Goal: Task Accomplishment & Management: Manage account settings

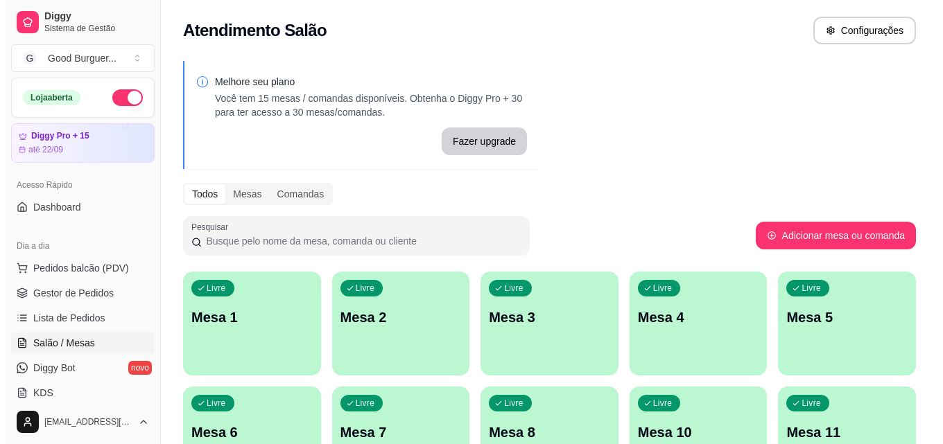
scroll to position [139, 0]
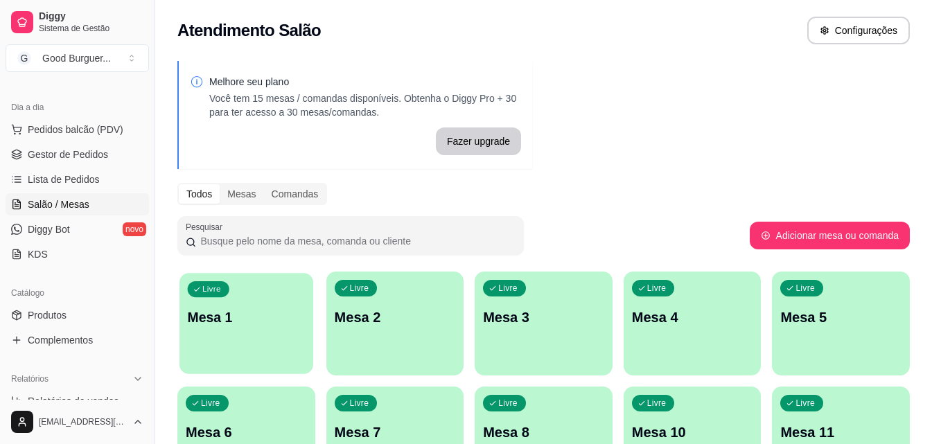
click at [241, 329] on div "Livre Mesa 1" at bounding box center [247, 315] width 134 height 85
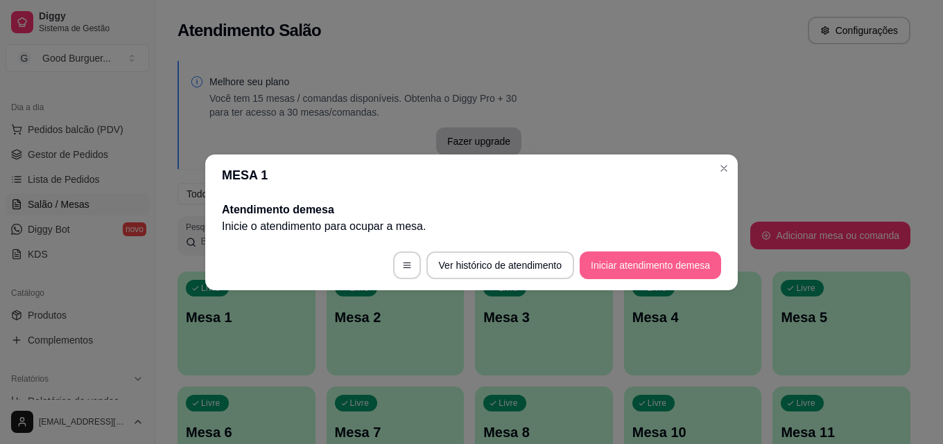
click at [637, 262] on button "Iniciar atendimento de mesa" at bounding box center [649, 266] width 141 height 28
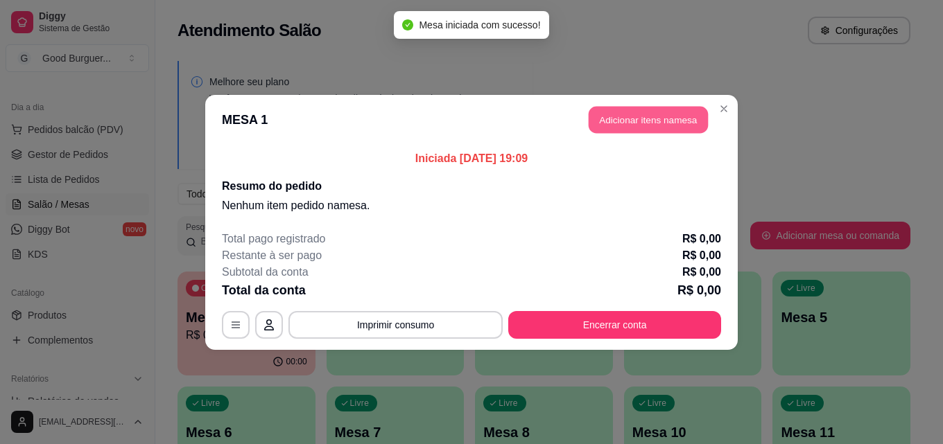
click at [630, 119] on button "Adicionar itens na mesa" at bounding box center [647, 119] width 119 height 27
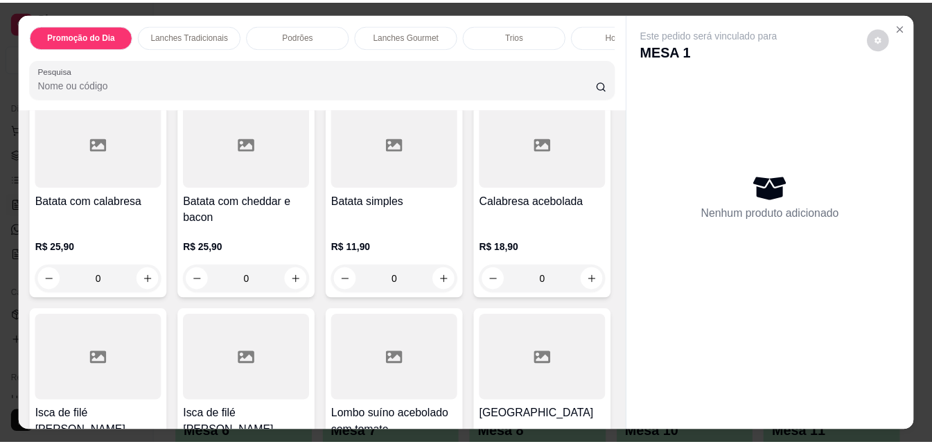
scroll to position [3396, 0]
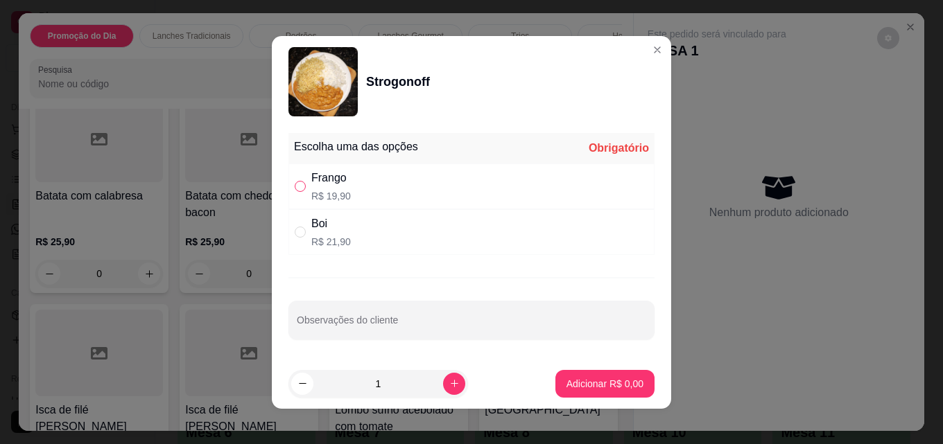
click at [295, 186] on input "" at bounding box center [300, 186] width 11 height 11
radio input "true"
click at [443, 381] on button "increase-product-quantity" at bounding box center [453, 383] width 21 height 21
type input "2"
click at [595, 391] on button "Adicionar R$ 39,80" at bounding box center [602, 383] width 102 height 27
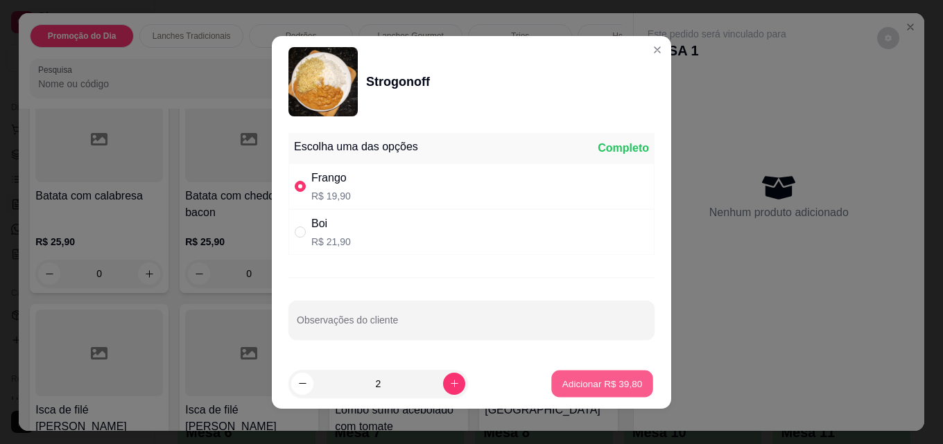
type input "2"
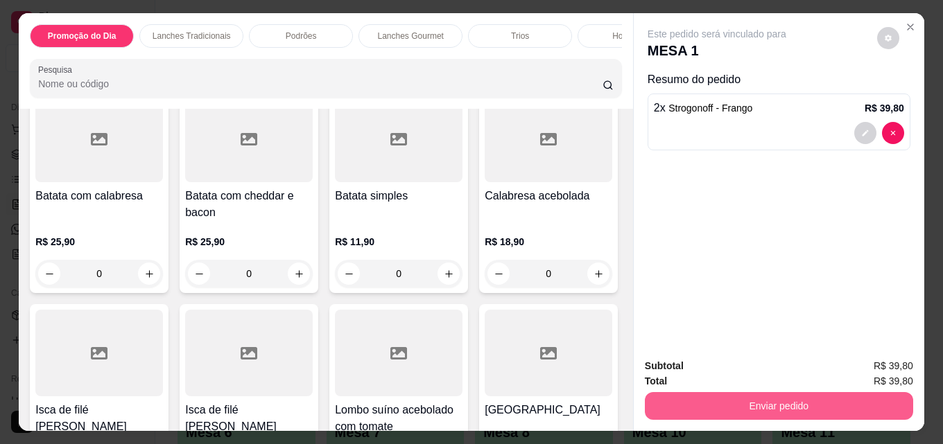
click at [736, 408] on button "Enviar pedido" at bounding box center [779, 406] width 268 height 28
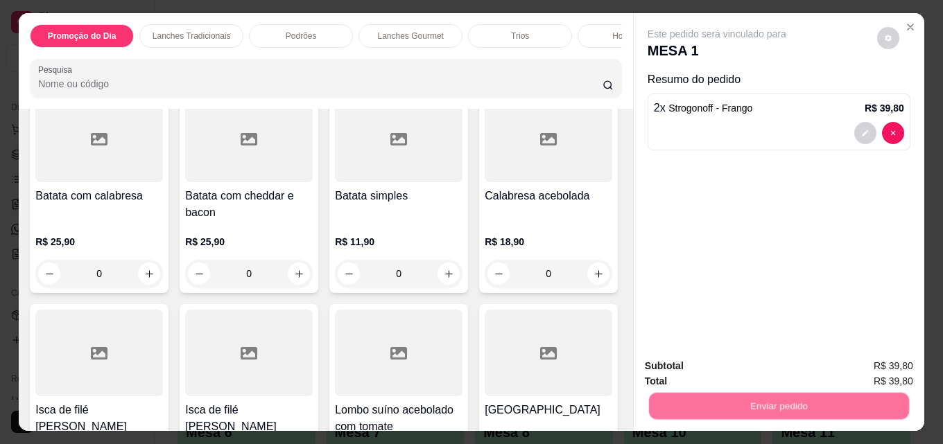
click at [719, 368] on button "Não registrar e enviar pedido" at bounding box center [733, 366] width 144 height 26
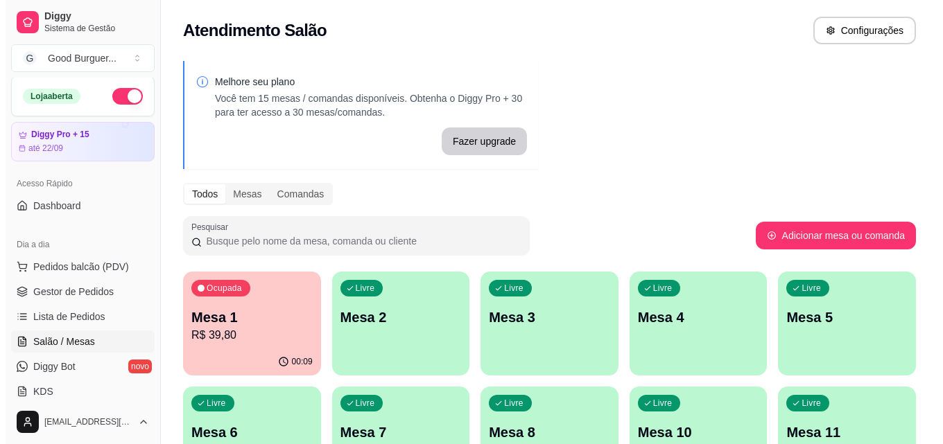
scroll to position [0, 0]
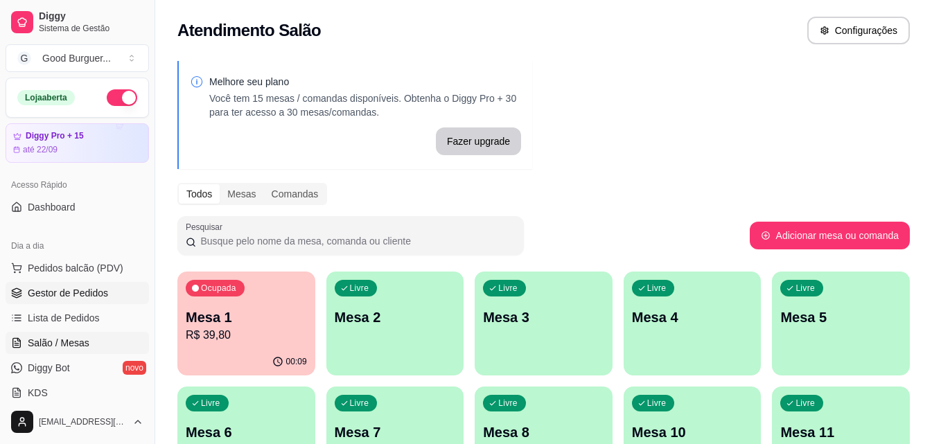
click at [79, 290] on span "Gestor de Pedidos" at bounding box center [68, 293] width 80 height 14
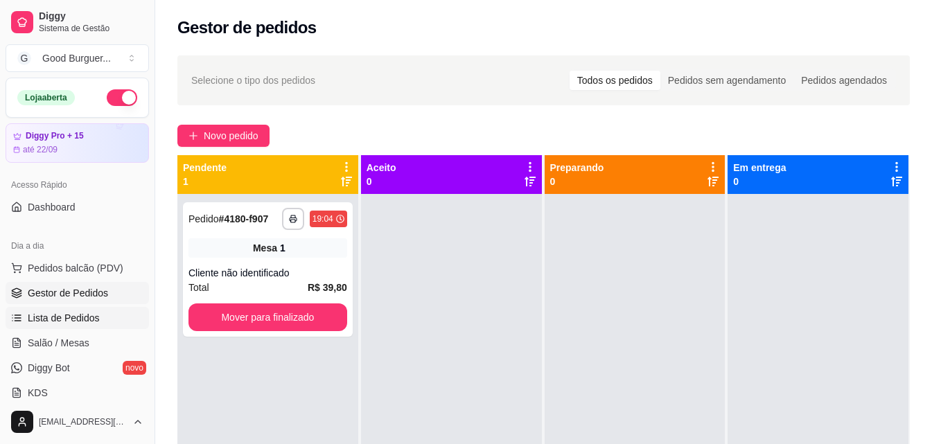
drag, startPoint x: 58, startPoint y: 341, endPoint x: 64, endPoint y: 323, distance: 19.1
click at [58, 339] on span "Salão / Mesas" at bounding box center [59, 343] width 62 height 14
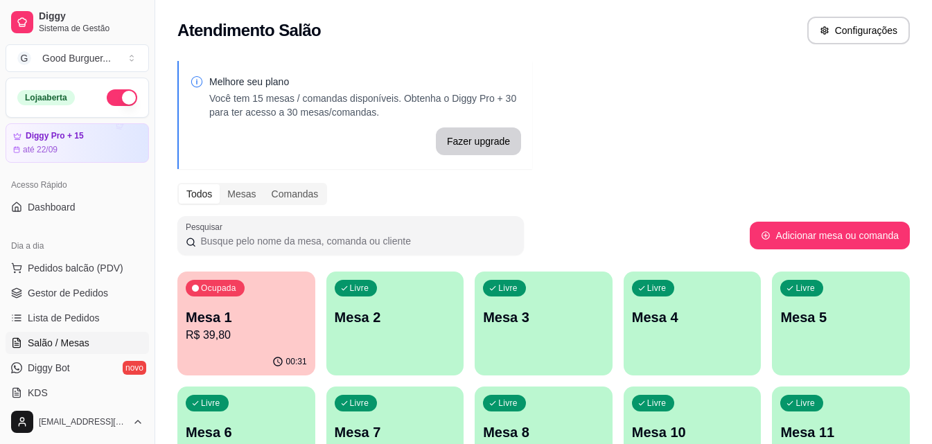
click at [265, 317] on p "Mesa 1" at bounding box center [246, 317] width 121 height 19
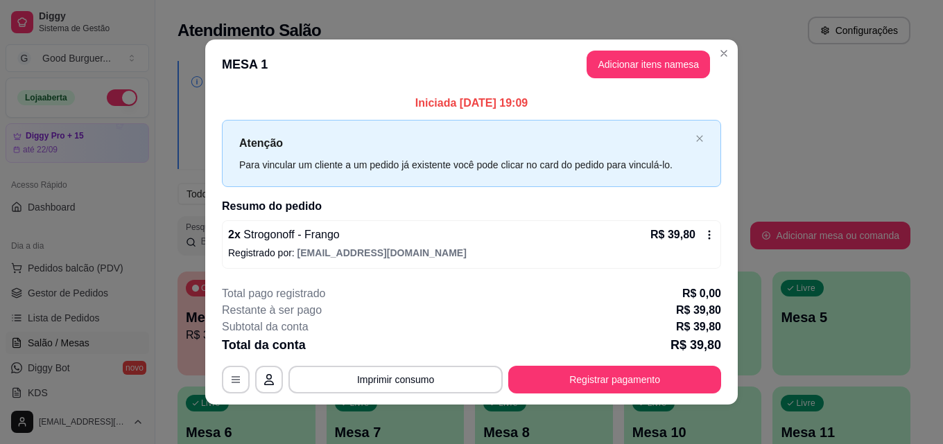
click at [645, 65] on button "Adicionar itens na mesa" at bounding box center [647, 65] width 123 height 28
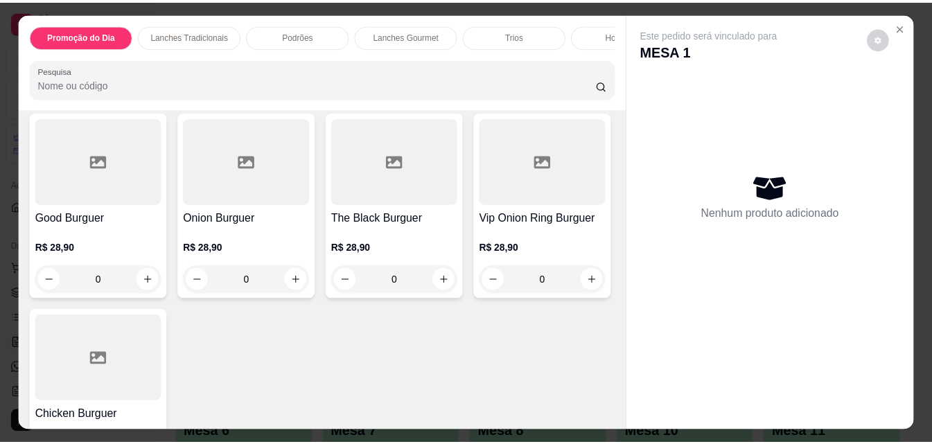
scroll to position [4949, 0]
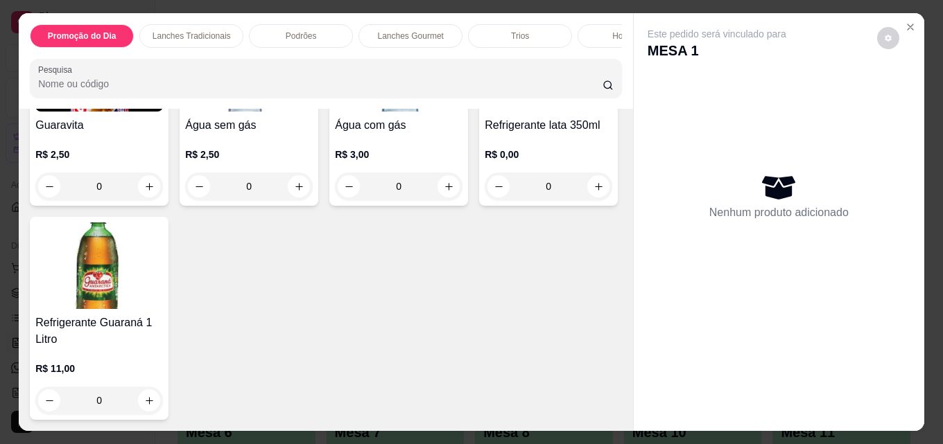
click at [163, 281] on img at bounding box center [99, 265] width 128 height 87
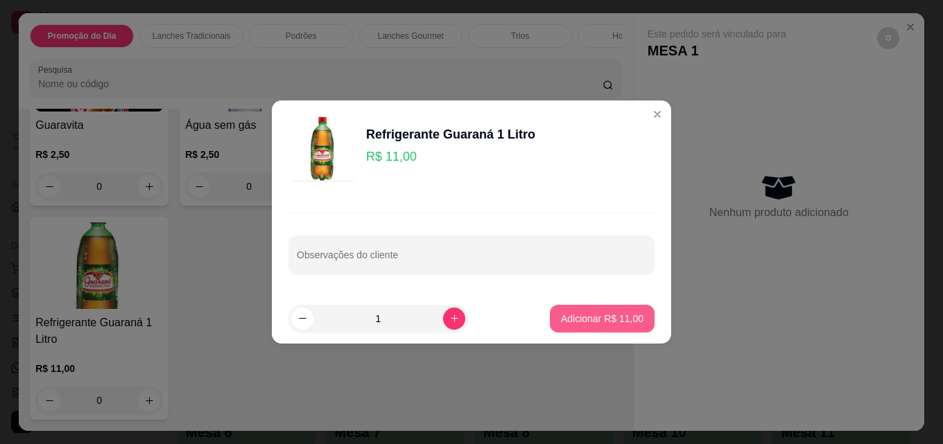
click at [621, 324] on p "Adicionar R$ 11,00" at bounding box center [602, 319] width 82 height 14
type input "1"
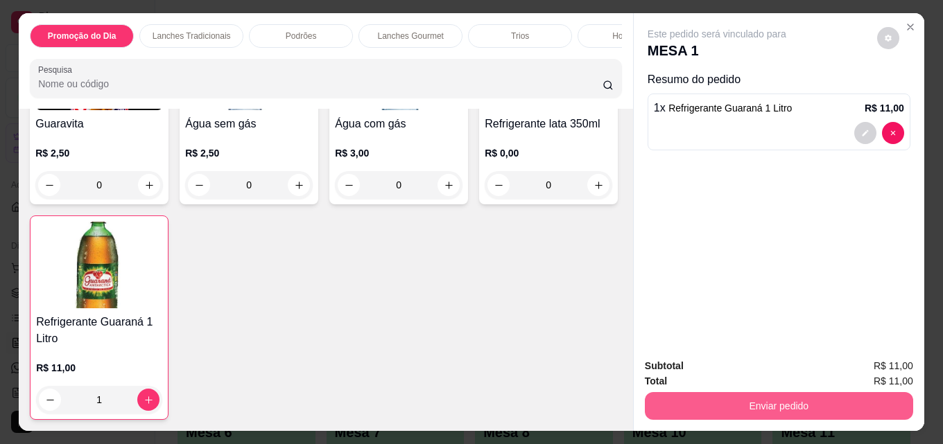
click at [747, 405] on button "Enviar pedido" at bounding box center [779, 406] width 268 height 28
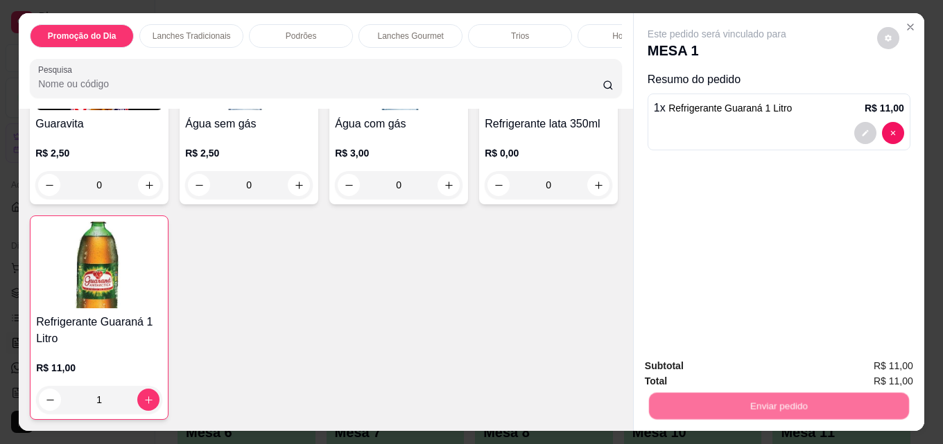
click at [736, 366] on button "Não registrar e enviar pedido" at bounding box center [733, 366] width 144 height 26
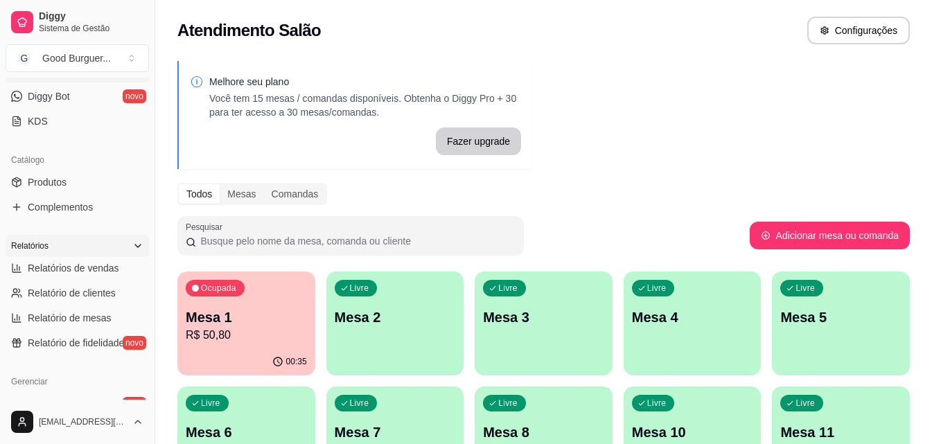
scroll to position [277, 0]
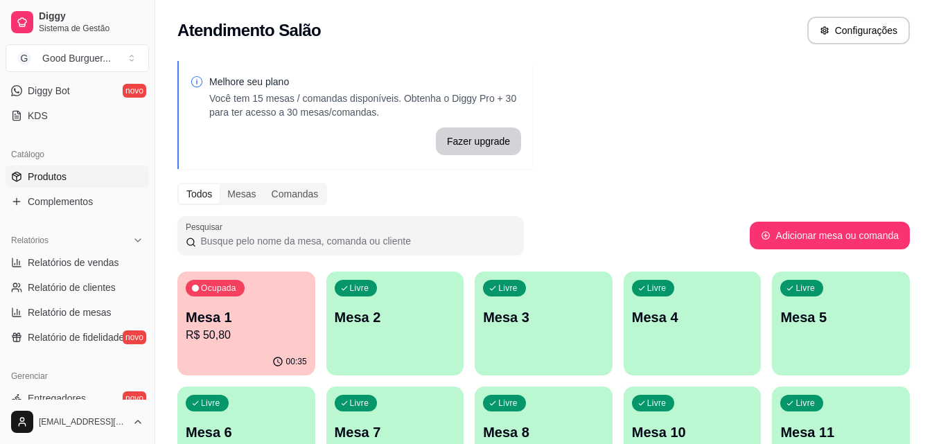
click at [77, 175] on link "Produtos" at bounding box center [77, 177] width 143 height 22
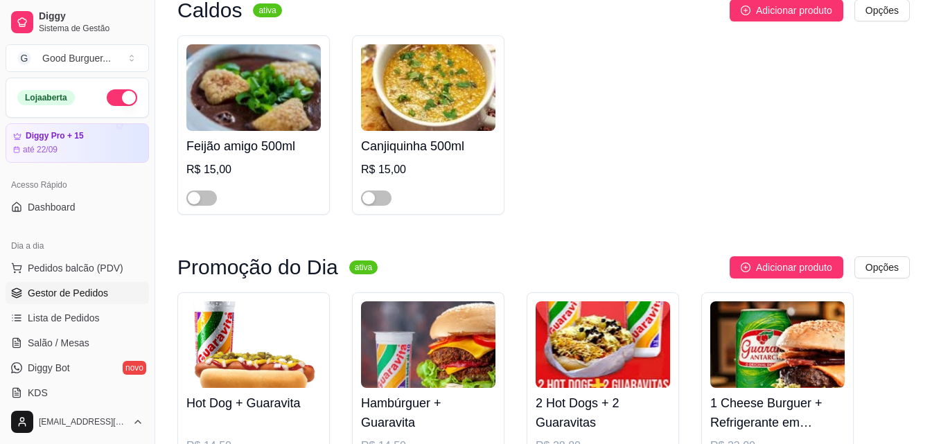
click at [85, 289] on span "Gestor de Pedidos" at bounding box center [68, 293] width 80 height 14
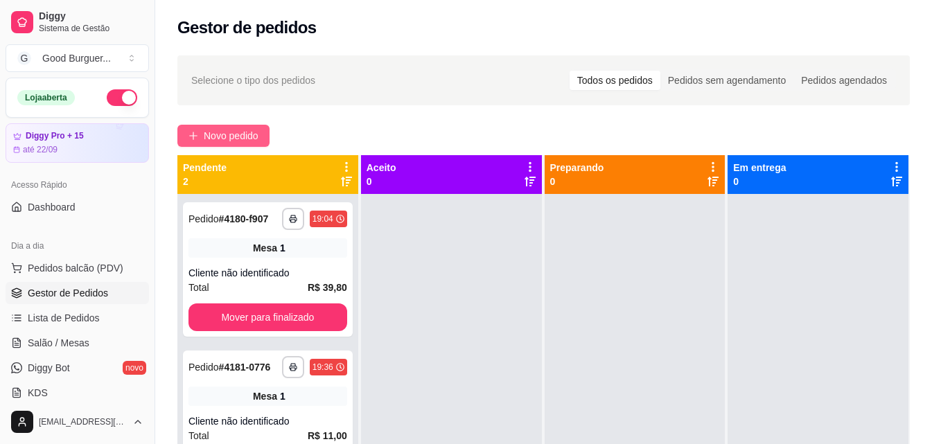
click at [225, 136] on span "Novo pedido" at bounding box center [231, 135] width 55 height 15
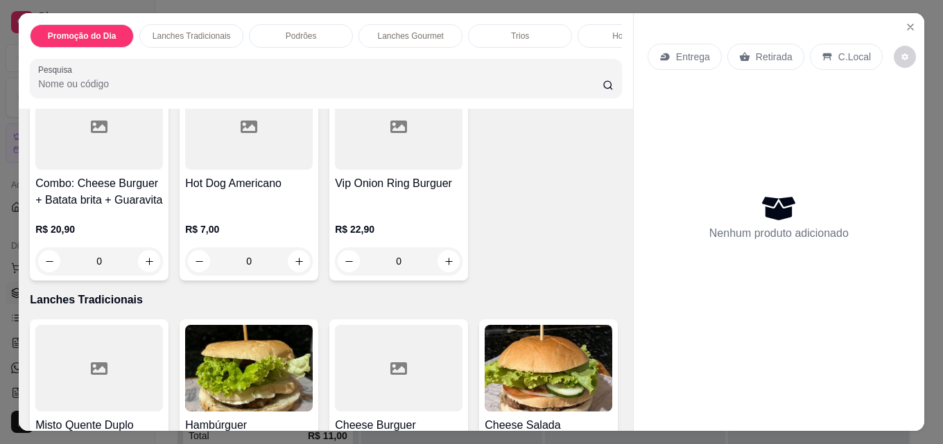
scroll to position [416, 0]
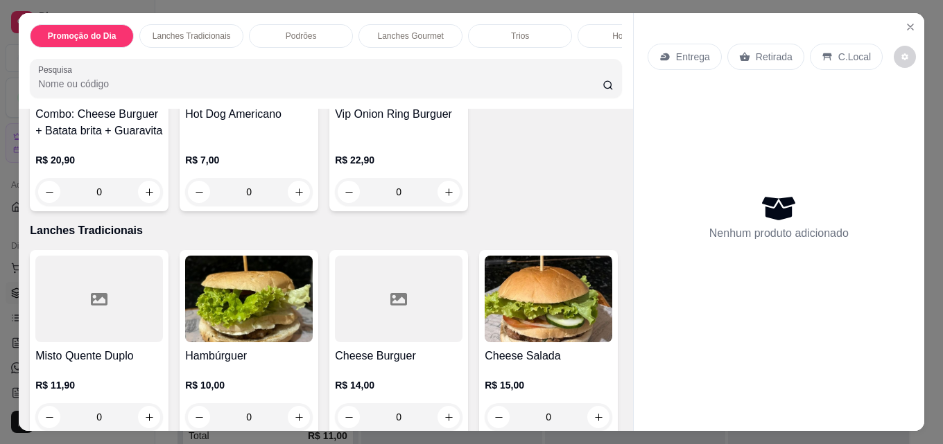
click at [163, 139] on div "Combo: Cheese Burguer + Batata brita + Guaravita" at bounding box center [99, 122] width 128 height 33
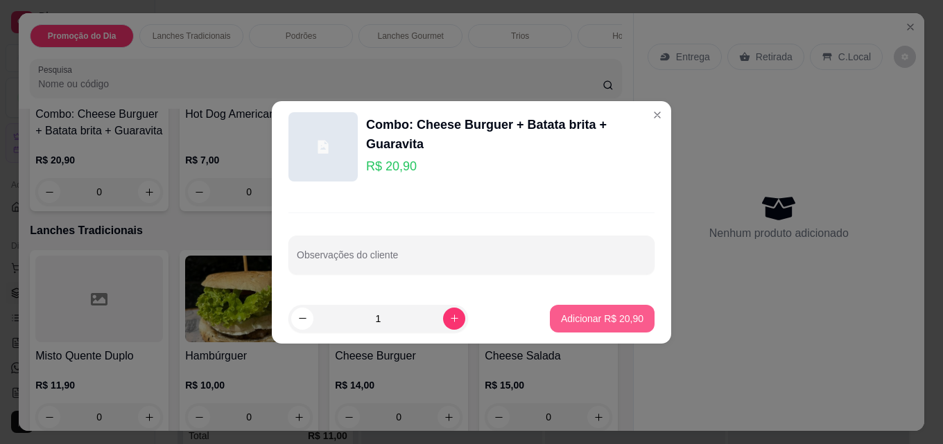
click at [607, 325] on p "Adicionar R$ 20,90" at bounding box center [602, 319] width 82 height 14
type input "1"
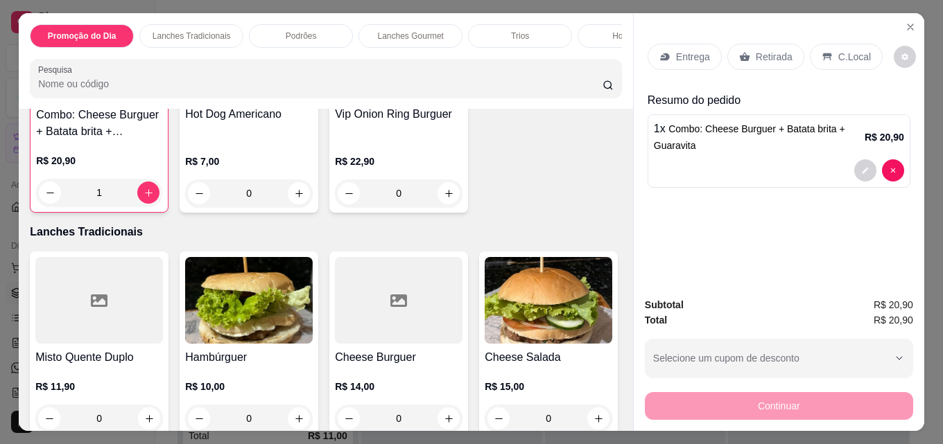
click at [677, 50] on p "Entrega" at bounding box center [693, 57] width 34 height 14
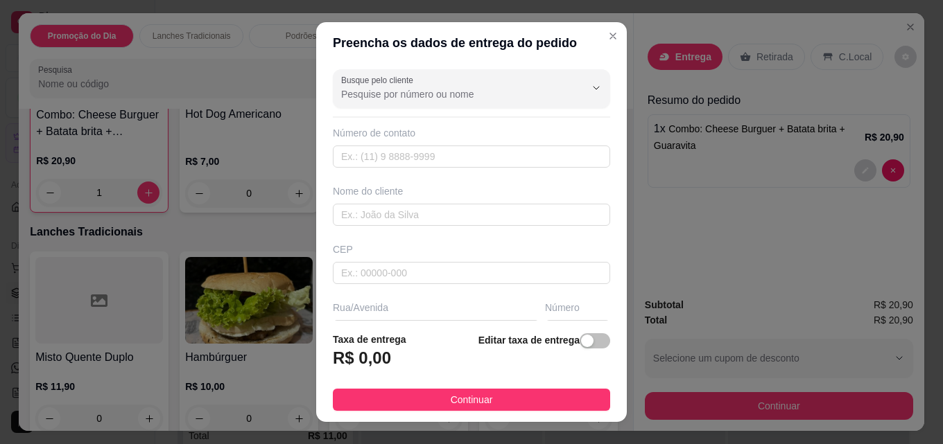
scroll to position [69, 0]
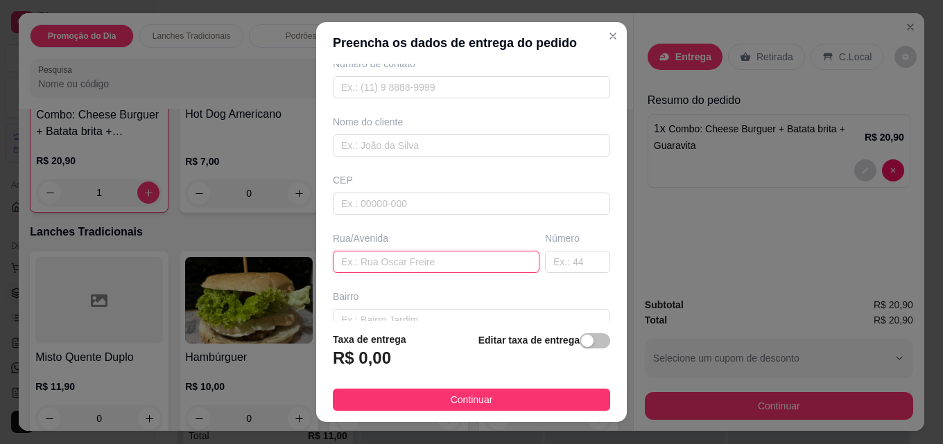
click at [377, 257] on input "text" at bounding box center [436, 262] width 207 height 22
type input "[PERSON_NAME] de [PERSON_NAME]"
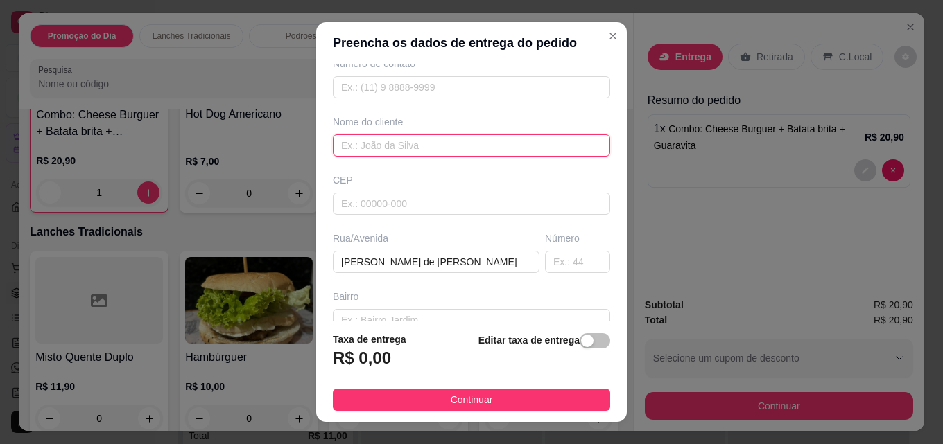
click at [372, 143] on input "text" at bounding box center [471, 145] width 277 height 22
type input "[PERSON_NAME]"
click at [547, 265] on input "text" at bounding box center [577, 262] width 65 height 22
type input "130"
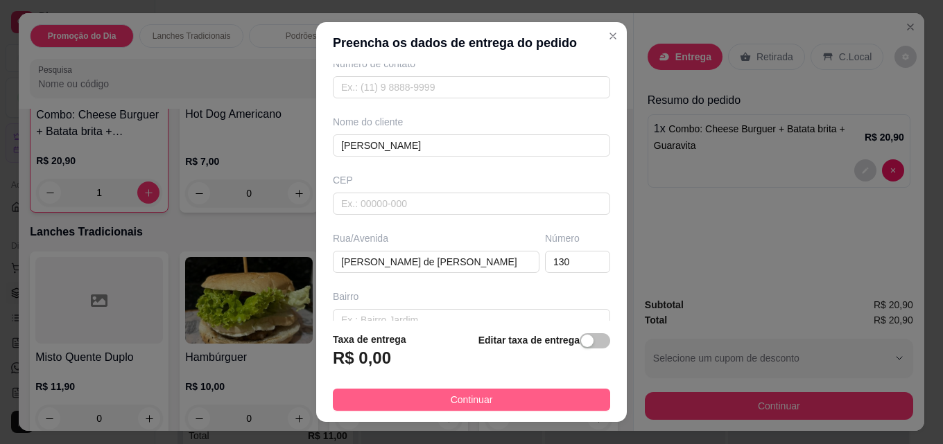
click at [473, 390] on button "Continuar" at bounding box center [471, 400] width 277 height 22
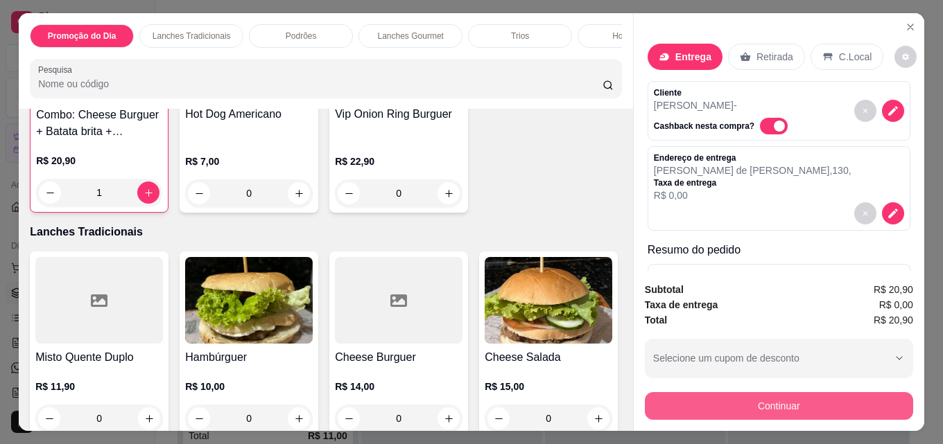
click at [733, 400] on button "Continuar" at bounding box center [779, 406] width 268 height 28
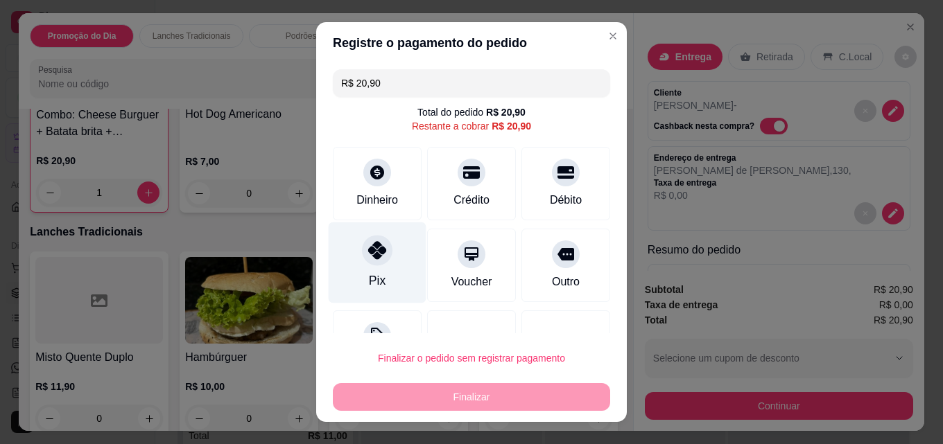
click at [383, 261] on div "Pix" at bounding box center [378, 262] width 98 height 81
type input "R$ 0,00"
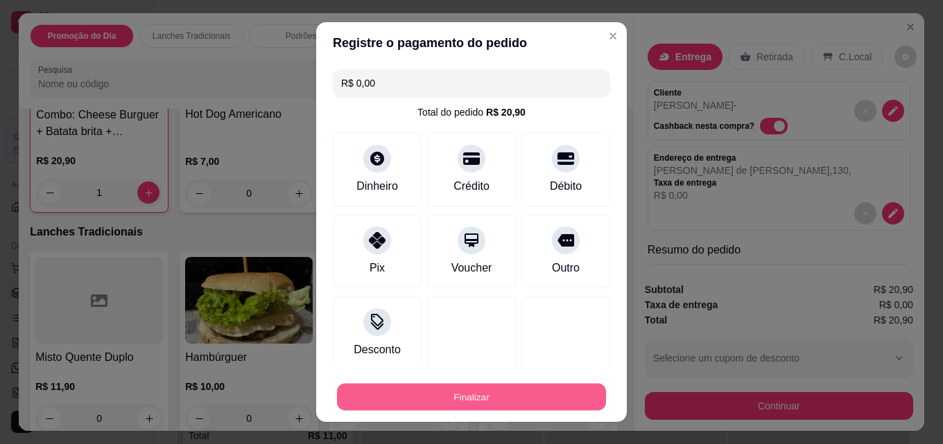
click at [448, 399] on button "Finalizar" at bounding box center [471, 397] width 269 height 27
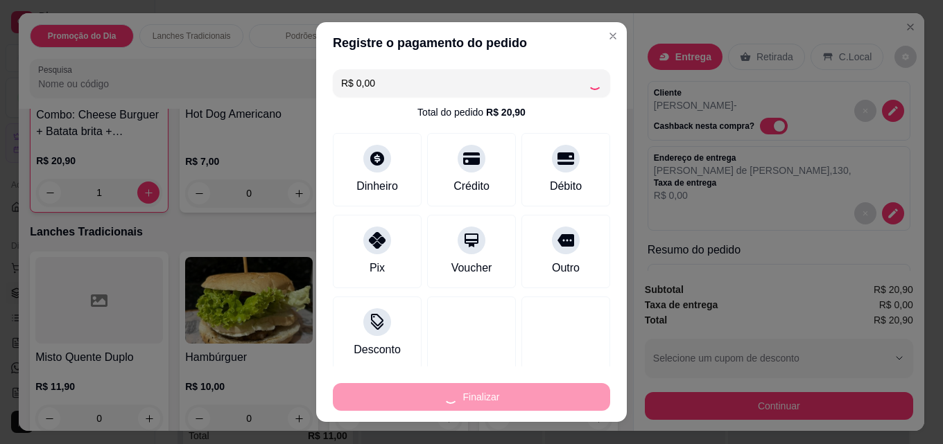
type input "0"
type input "-R$ 20,90"
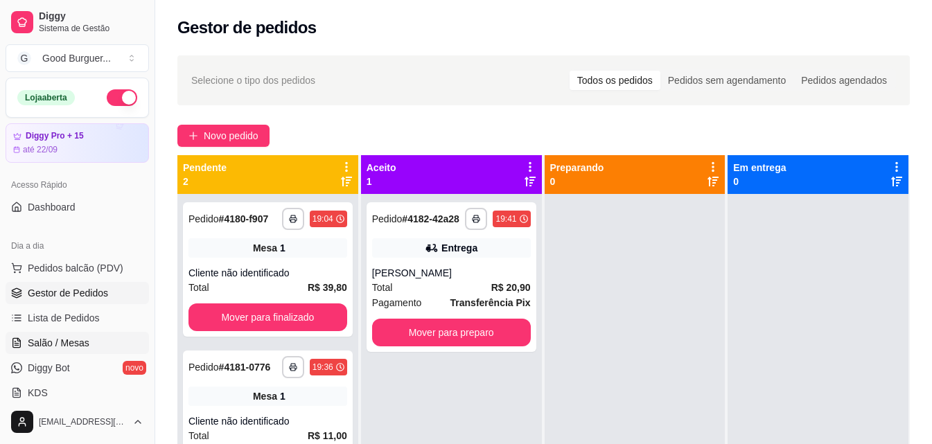
click at [87, 346] on link "Salão / Mesas" at bounding box center [77, 343] width 143 height 22
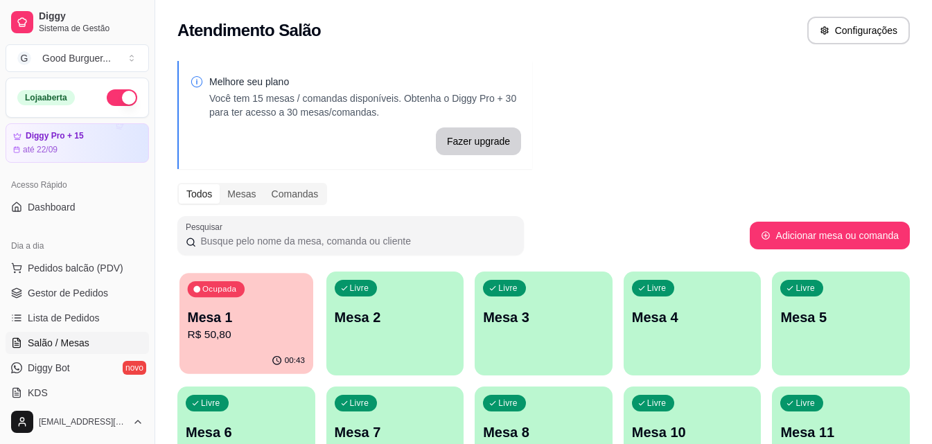
click at [279, 305] on div "Ocupada Mesa 1 R$ 50,80" at bounding box center [247, 310] width 134 height 75
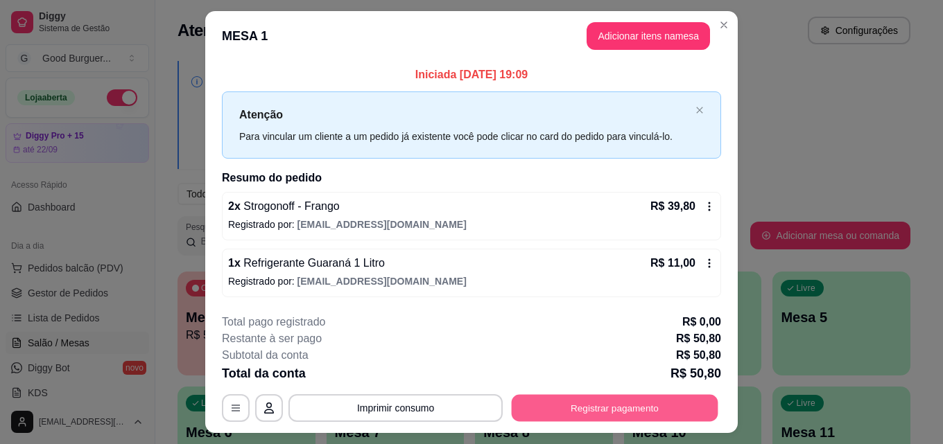
click at [615, 408] on button "Registrar pagamento" at bounding box center [615, 408] width 207 height 27
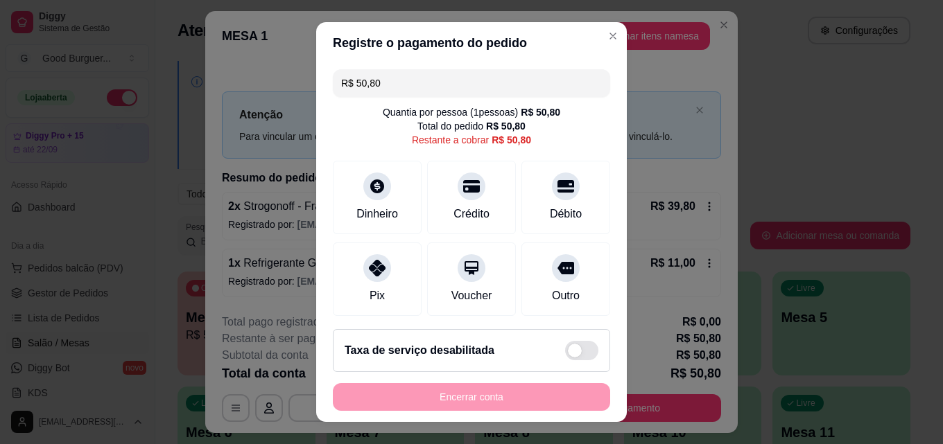
drag, startPoint x: 381, startPoint y: 86, endPoint x: 349, endPoint y: 81, distance: 32.3
click at [349, 87] on input "R$ 50,80" at bounding box center [471, 83] width 261 height 28
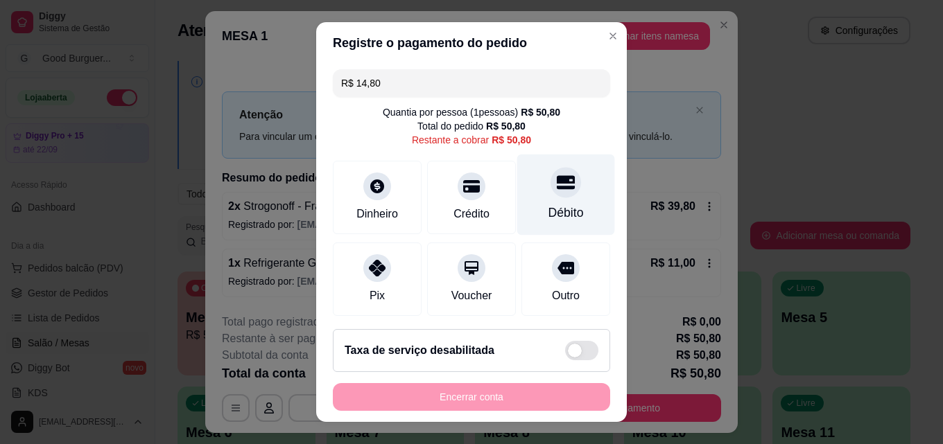
click at [560, 195] on div "Débito" at bounding box center [566, 195] width 98 height 81
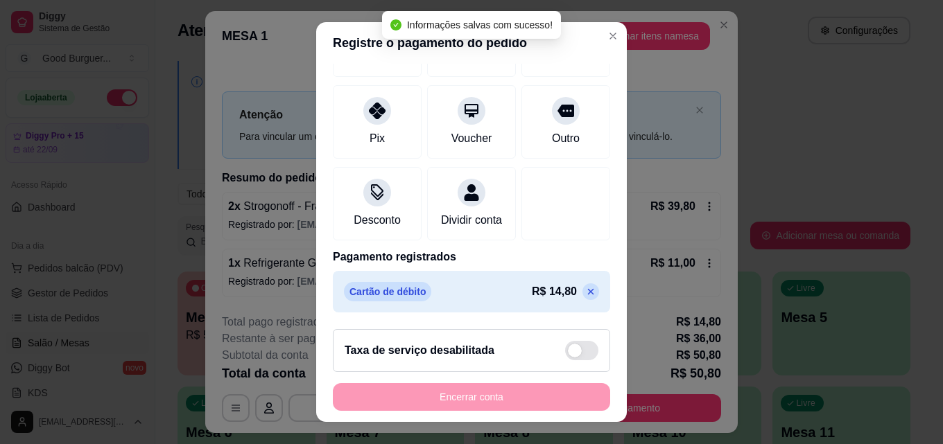
scroll to position [174, 0]
click at [478, 387] on div "Encerrar conta" at bounding box center [471, 397] width 277 height 28
click at [466, 401] on div "Encerrar conta" at bounding box center [471, 397] width 277 height 28
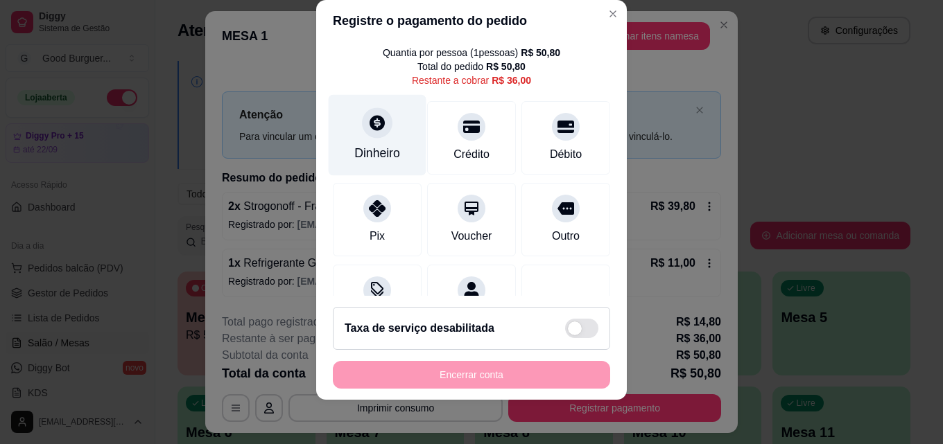
scroll to position [0, 0]
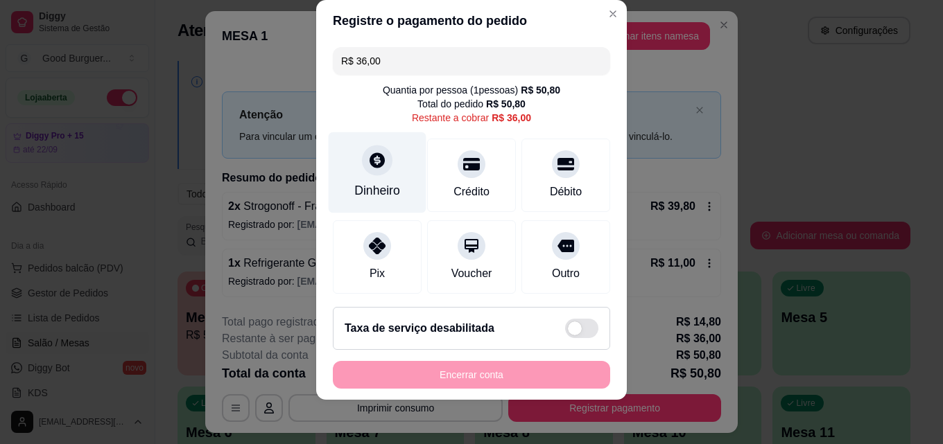
click at [374, 161] on icon at bounding box center [376, 159] width 15 height 15
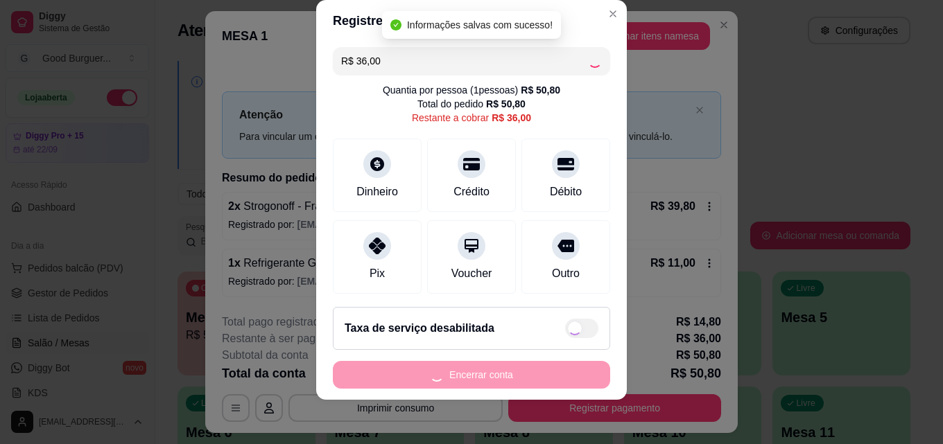
type input "R$ 0,00"
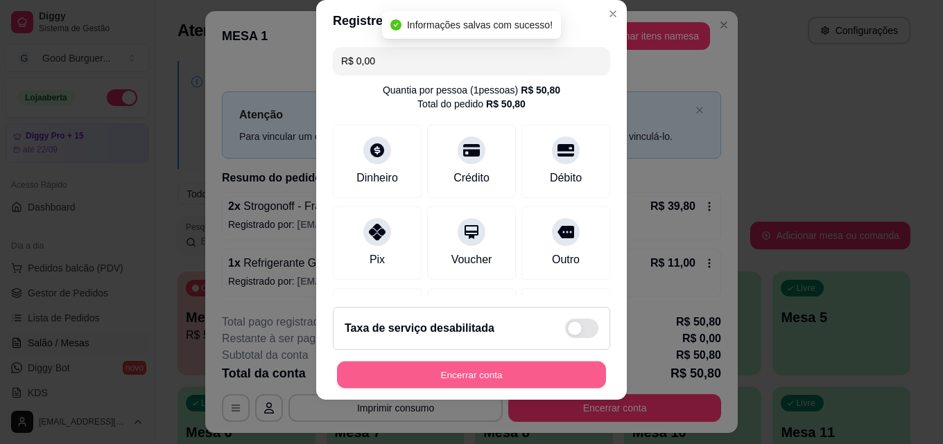
click at [492, 374] on button "Encerrar conta" at bounding box center [471, 375] width 269 height 27
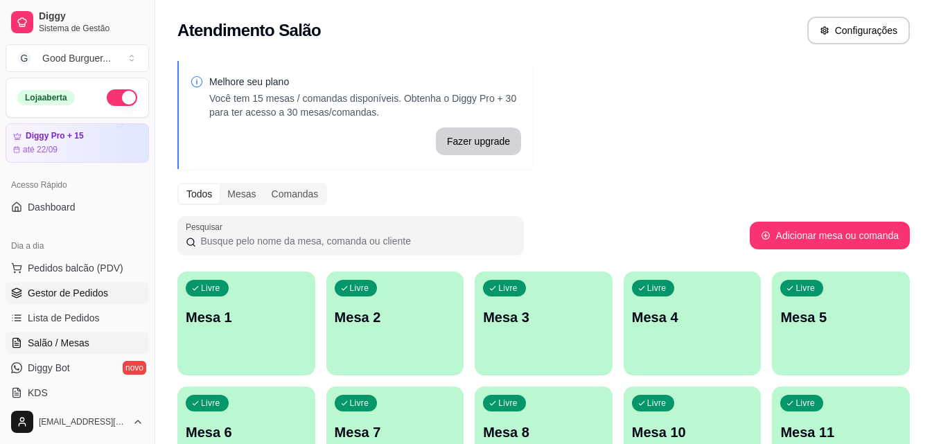
click at [98, 294] on span "Gestor de Pedidos" at bounding box center [68, 293] width 80 height 14
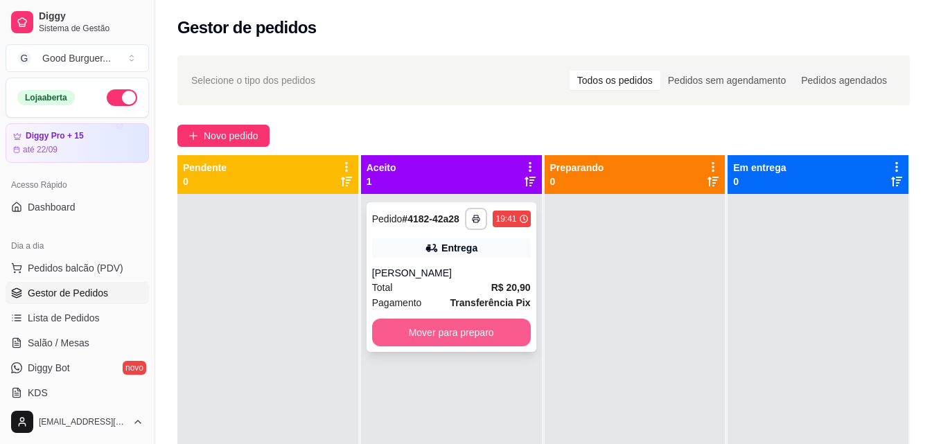
click at [440, 335] on button "Mover para preparo" at bounding box center [451, 333] width 159 height 28
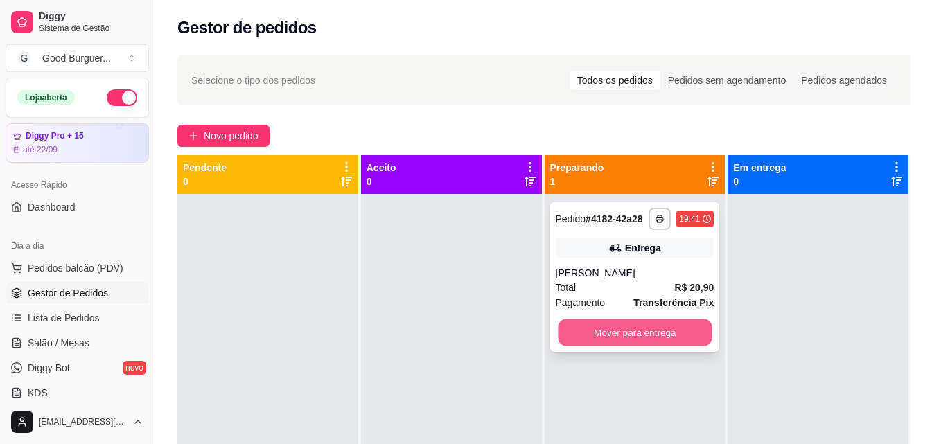
click at [587, 337] on button "Mover para entrega" at bounding box center [635, 333] width 154 height 27
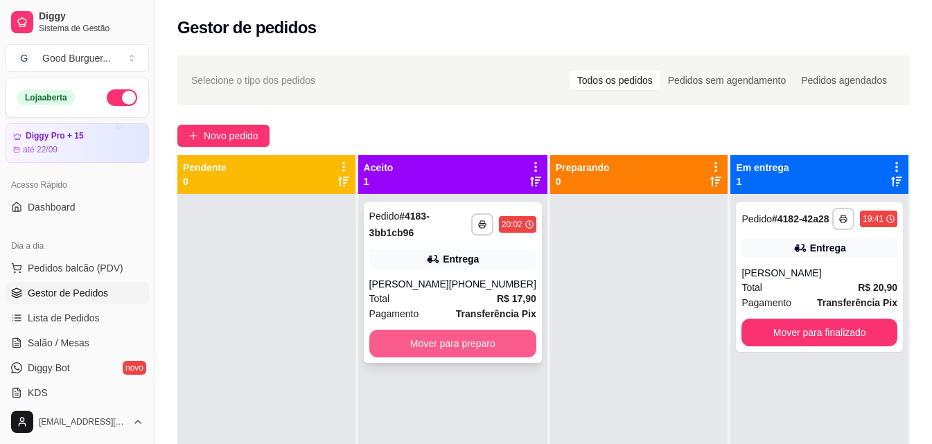
click at [448, 339] on button "Mover para preparo" at bounding box center [452, 344] width 167 height 28
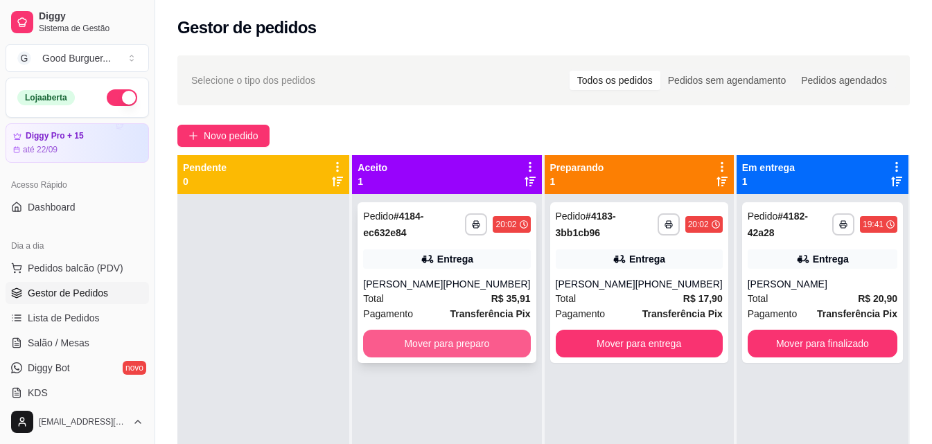
click at [492, 342] on button "Mover para preparo" at bounding box center [446, 344] width 167 height 28
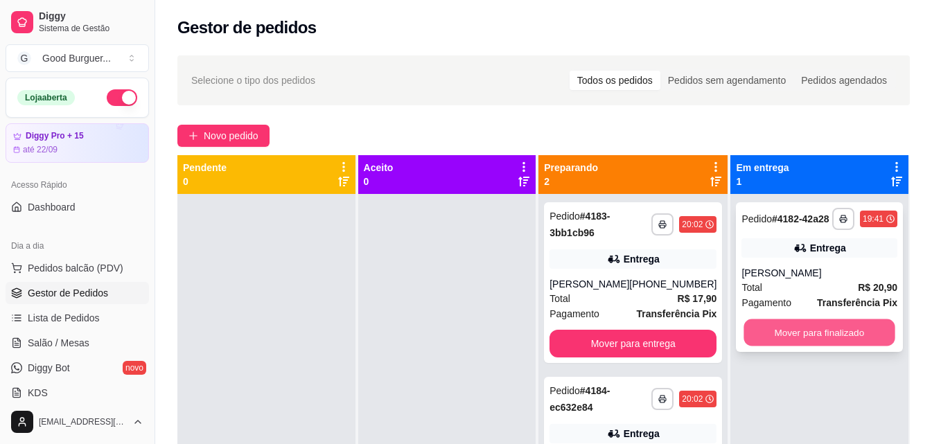
click at [794, 328] on button "Mover para finalizado" at bounding box center [819, 333] width 151 height 27
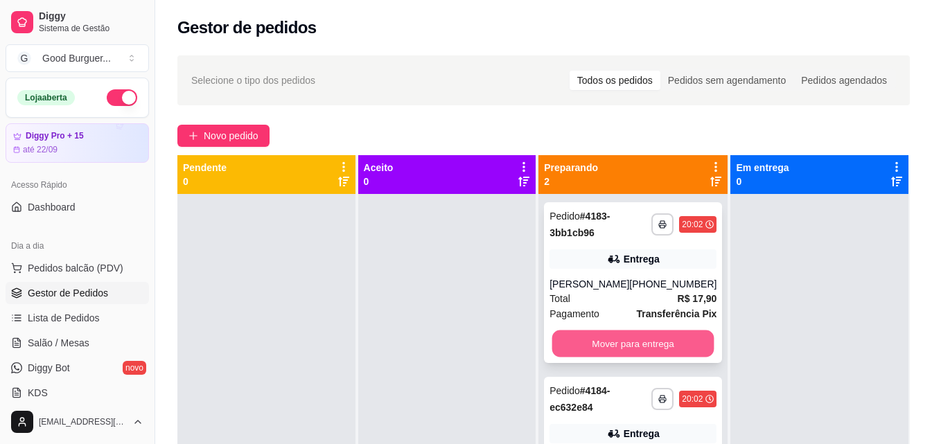
click at [652, 346] on button "Mover para entrega" at bounding box center [633, 344] width 162 height 27
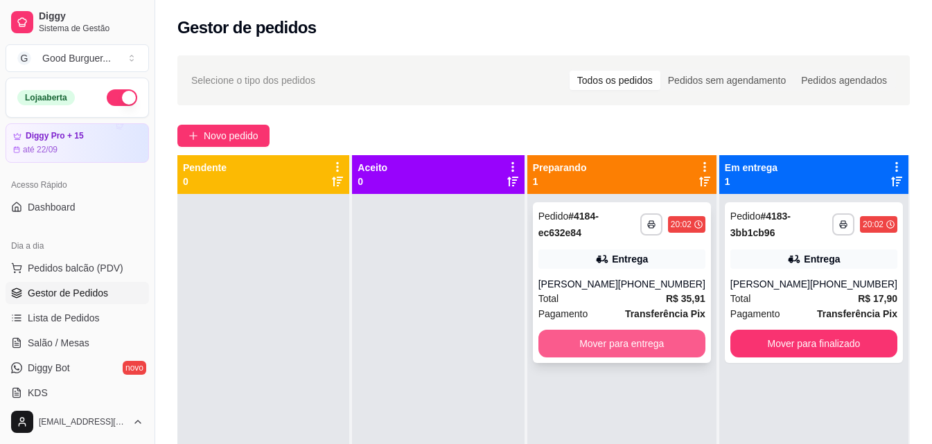
click at [651, 346] on button "Mover para entrega" at bounding box center [622, 344] width 167 height 28
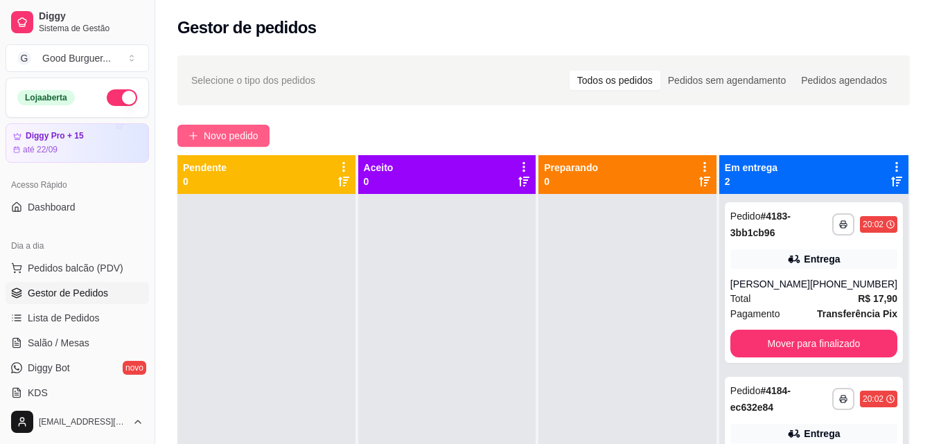
click at [243, 137] on span "Novo pedido" at bounding box center [231, 135] width 55 height 15
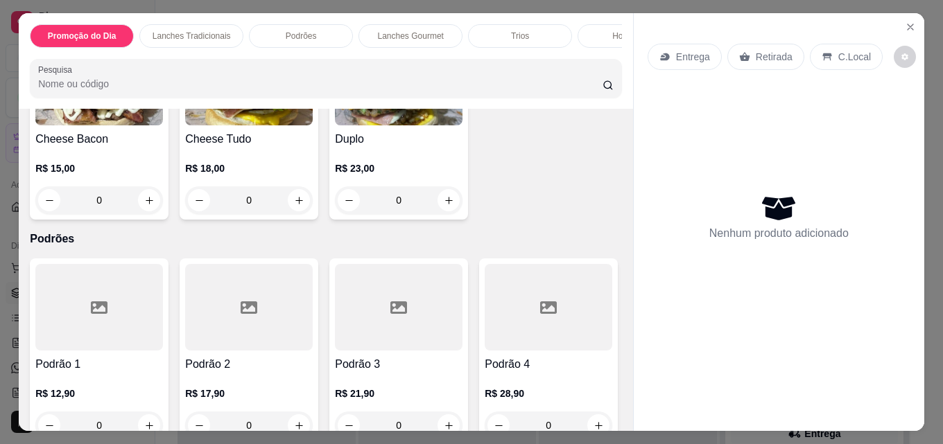
scroll to position [762, 0]
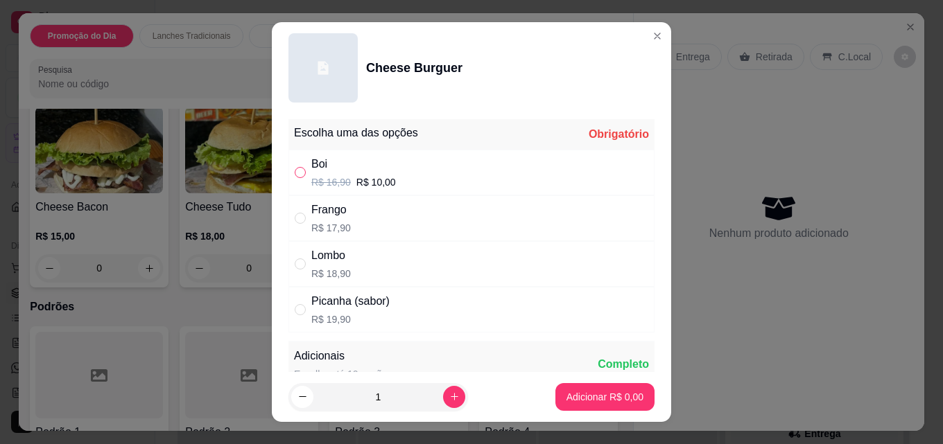
click at [295, 173] on input "" at bounding box center [300, 172] width 11 height 11
radio input "true"
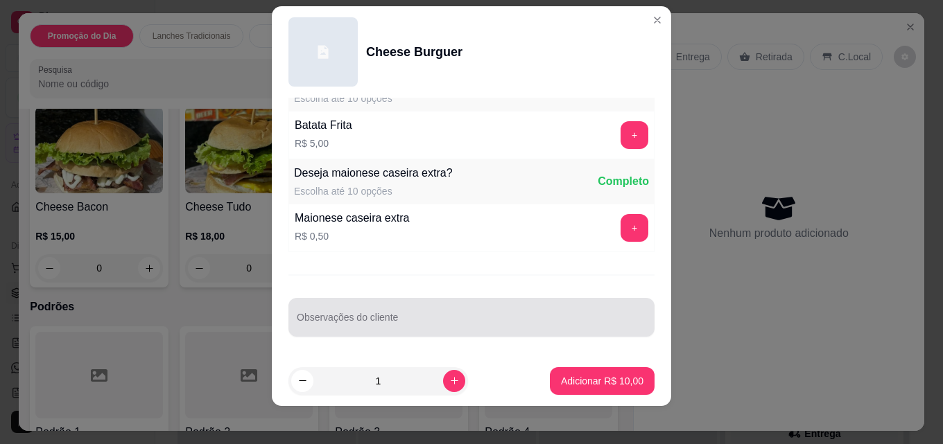
scroll to position [22, 0]
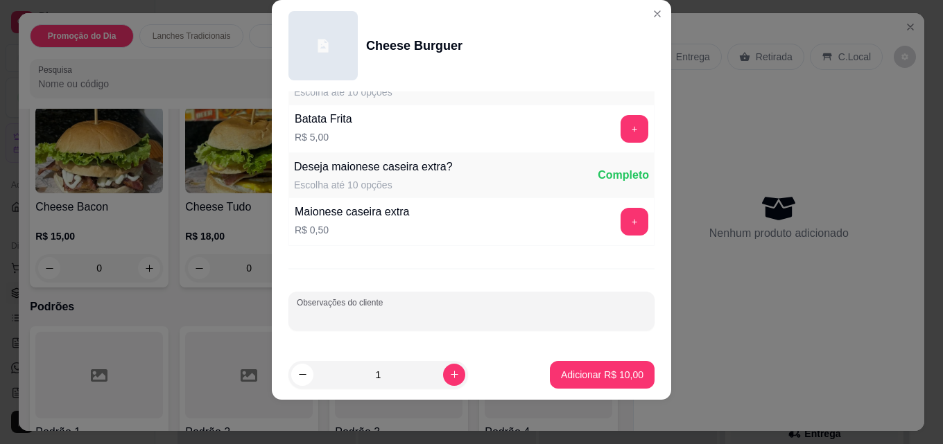
click at [390, 314] on input "Observações do cliente" at bounding box center [471, 317] width 349 height 14
type input "sem catupiry"
click at [443, 383] on button "increase-product-quantity" at bounding box center [454, 375] width 22 height 22
type input "3"
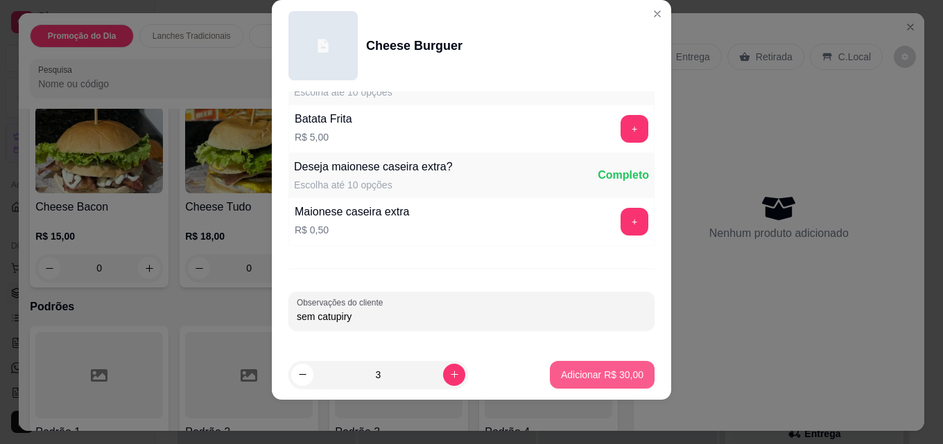
click at [584, 381] on p "Adicionar R$ 30,00" at bounding box center [602, 375] width 82 height 14
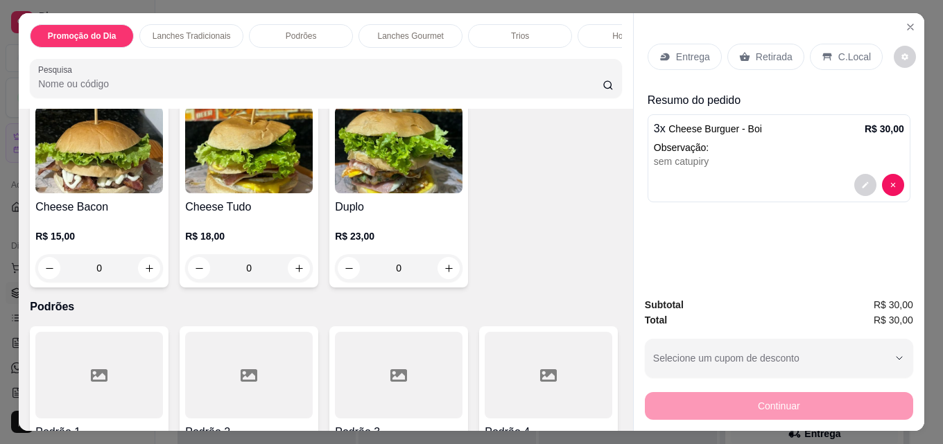
click at [667, 55] on div "Entrega" at bounding box center [684, 57] width 74 height 26
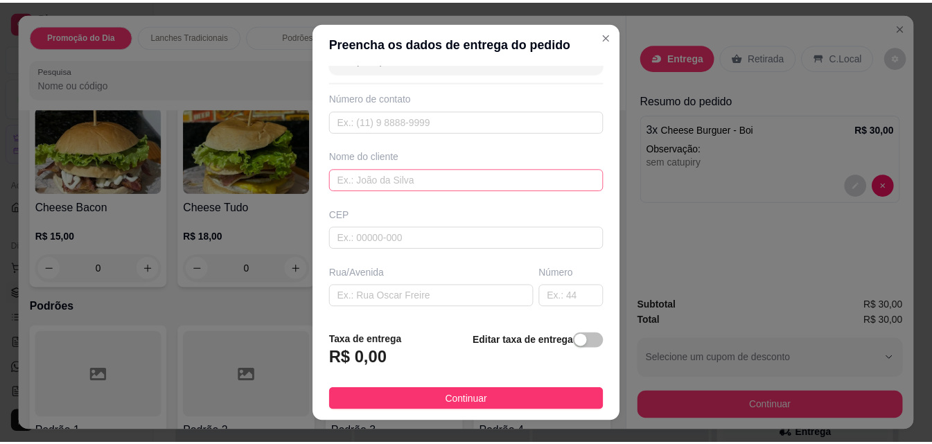
scroll to position [69, 0]
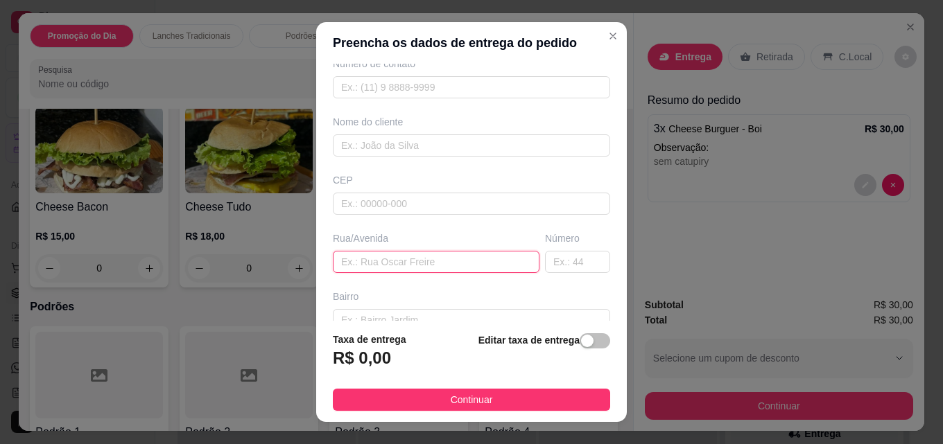
click at [371, 263] on input "text" at bounding box center [436, 262] width 207 height 22
drag, startPoint x: 437, startPoint y: 261, endPoint x: 403, endPoint y: 262, distance: 34.0
click at [403, 262] on input "ESCADA DO SR [PERSON_NAME]" at bounding box center [436, 262] width 207 height 22
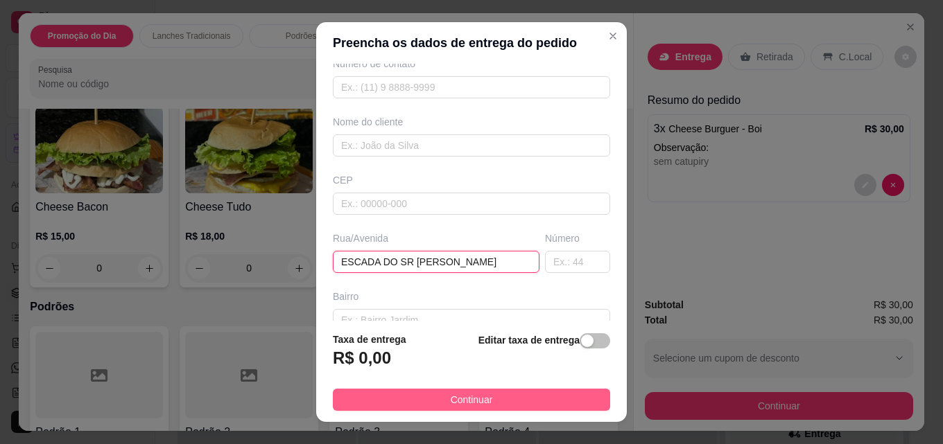
type input "ESCADA DO SR [PERSON_NAME]"
click at [462, 401] on span "Continuar" at bounding box center [472, 399] width 42 height 15
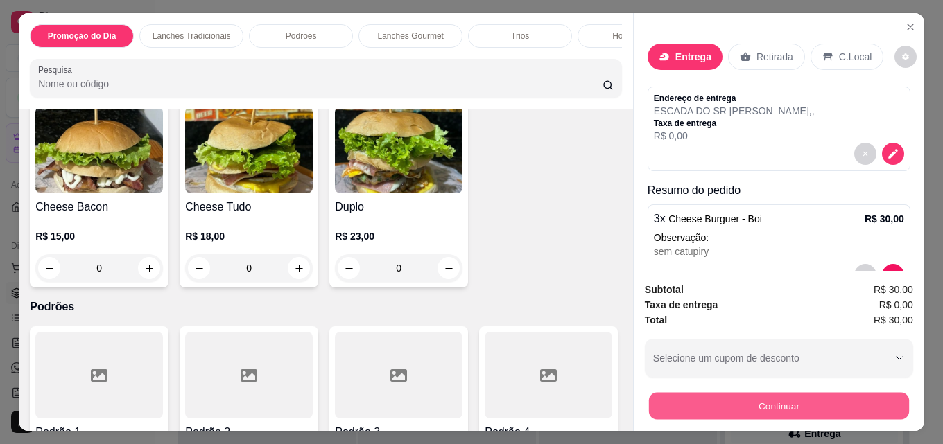
click at [832, 405] on button "Continuar" at bounding box center [779, 405] width 260 height 27
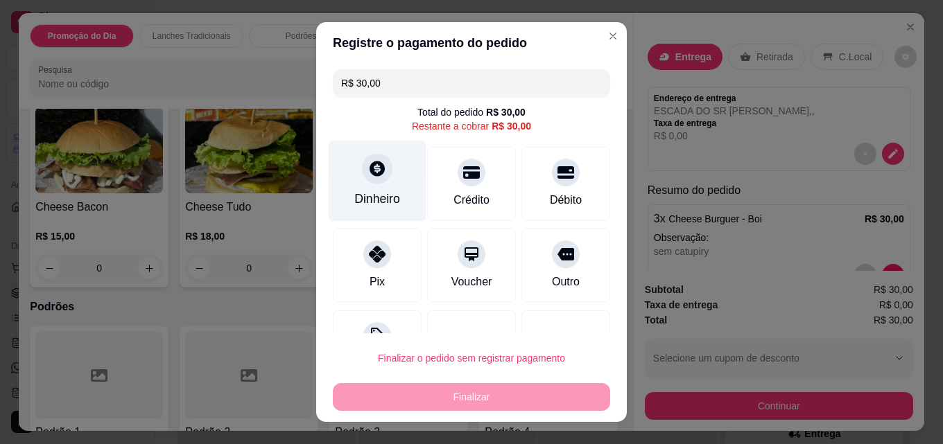
click at [383, 186] on div "Dinheiro" at bounding box center [378, 181] width 98 height 81
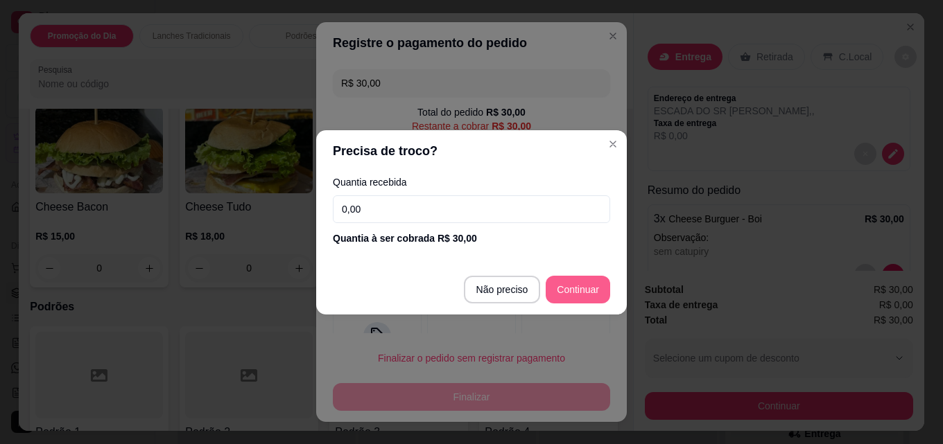
type input "R$ 0,00"
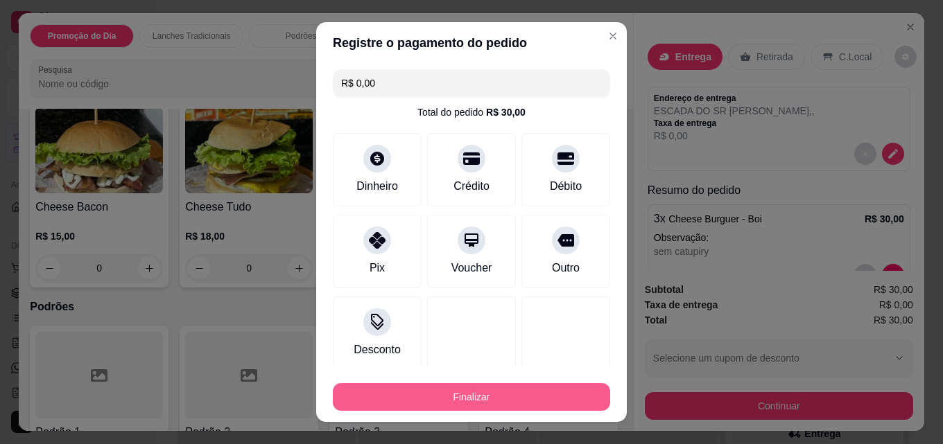
click at [484, 401] on button "Finalizar" at bounding box center [471, 397] width 277 height 28
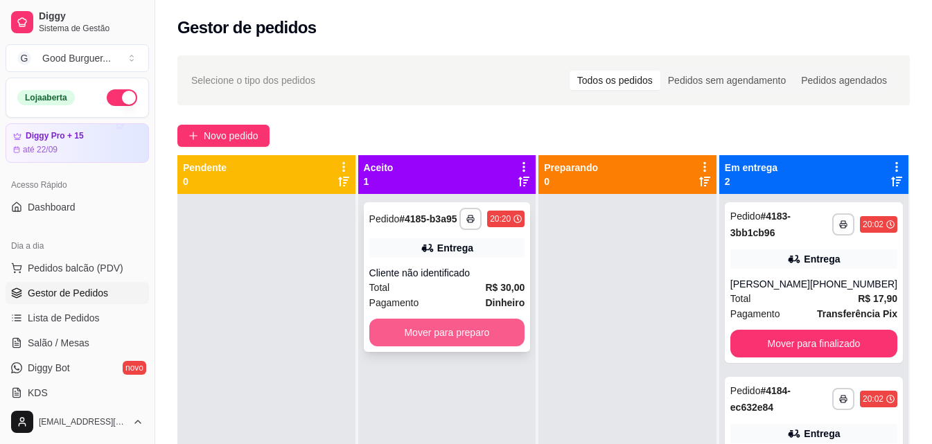
click at [444, 331] on button "Mover para preparo" at bounding box center [447, 333] width 156 height 28
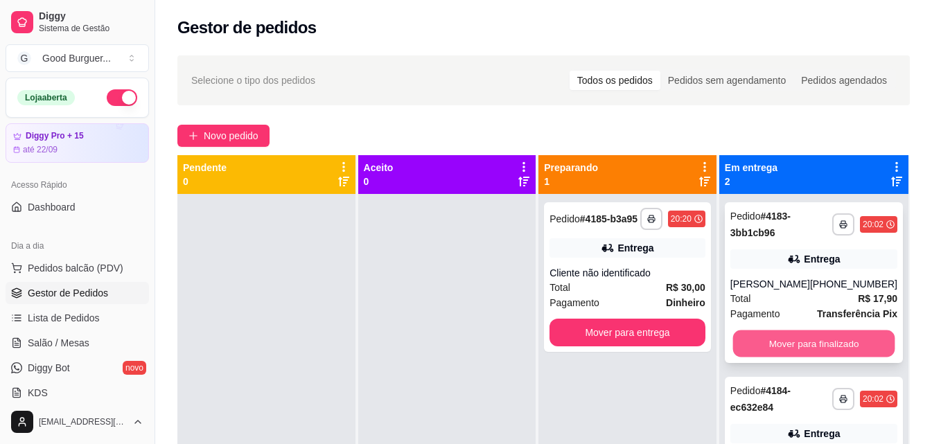
click at [815, 343] on button "Mover para finalizado" at bounding box center [814, 344] width 162 height 27
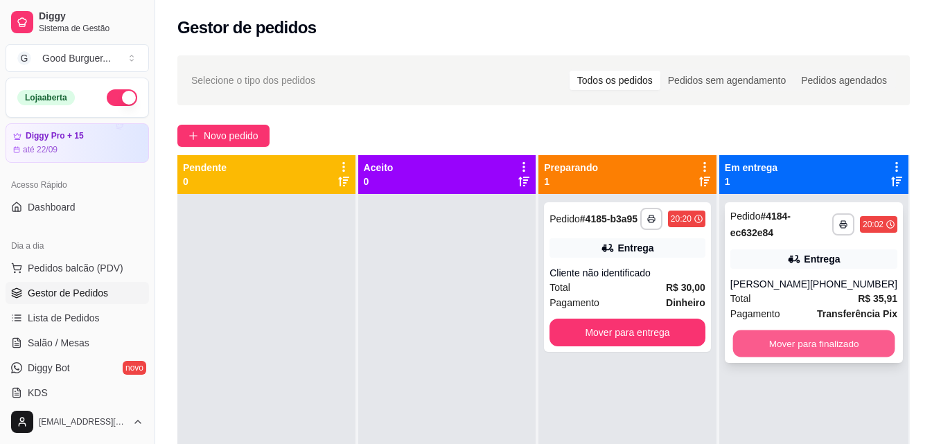
click at [815, 344] on button "Mover para finalizado" at bounding box center [814, 344] width 162 height 27
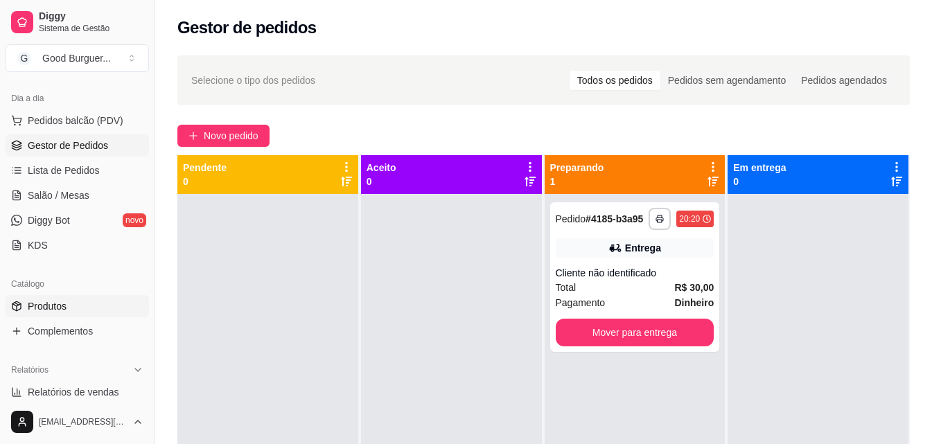
scroll to position [208, 0]
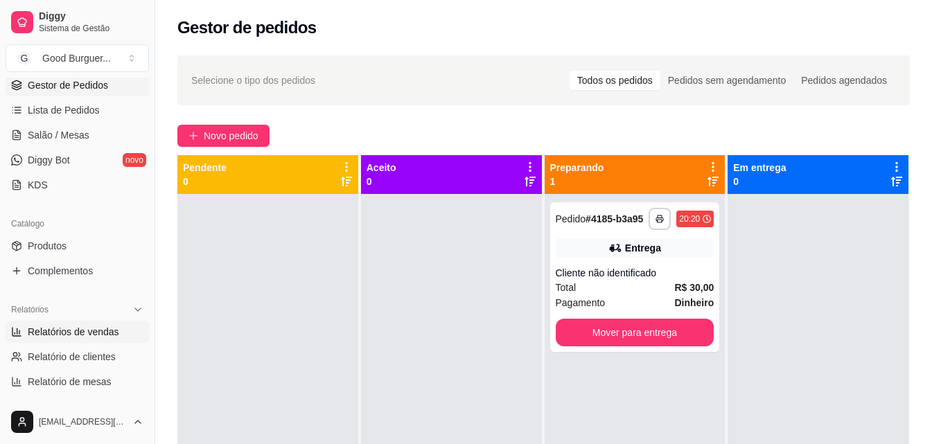
click at [64, 324] on link "Relatórios de vendas" at bounding box center [77, 332] width 143 height 22
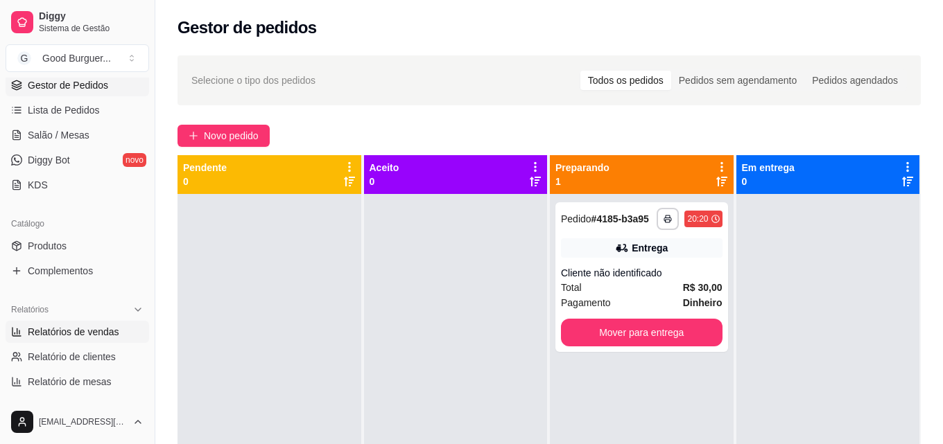
select select "ALL"
select select "0"
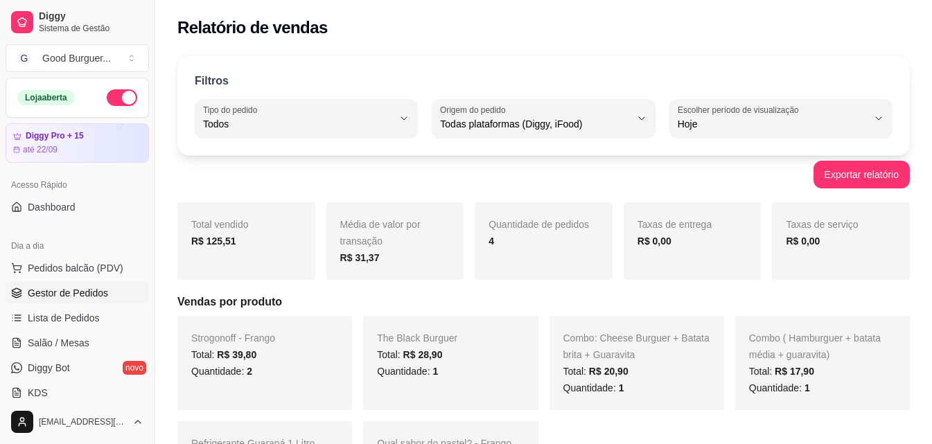
click at [92, 292] on span "Gestor de Pedidos" at bounding box center [68, 293] width 80 height 14
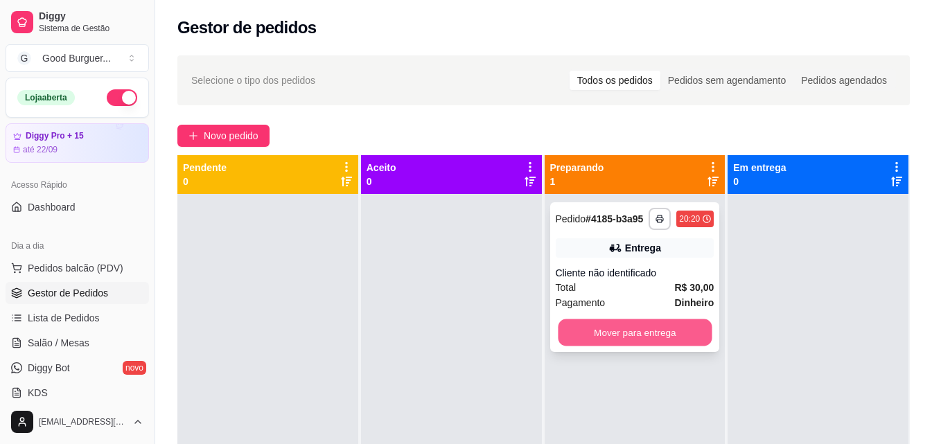
click at [639, 329] on button "Mover para entrega" at bounding box center [635, 333] width 154 height 27
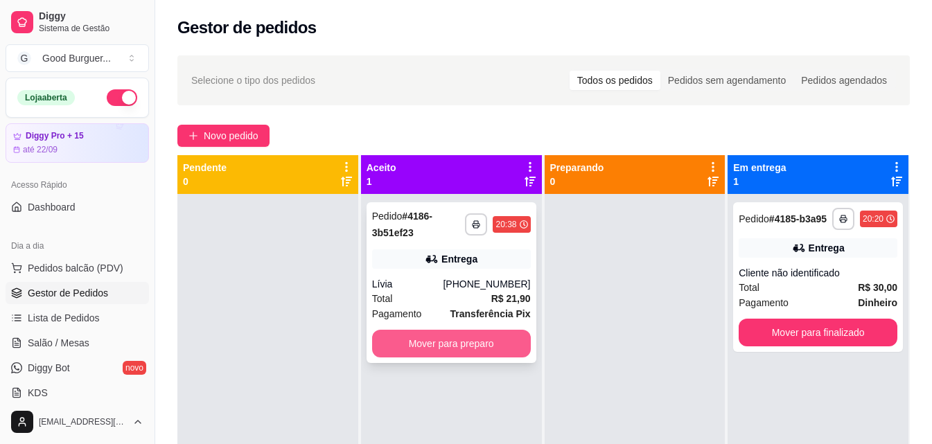
click at [472, 344] on button "Mover para preparo" at bounding box center [451, 344] width 159 height 28
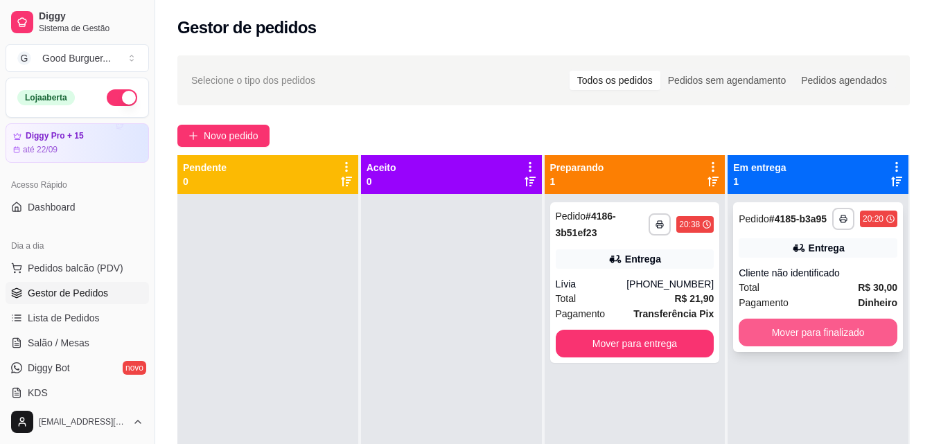
click at [796, 336] on button "Mover para finalizado" at bounding box center [818, 333] width 159 height 28
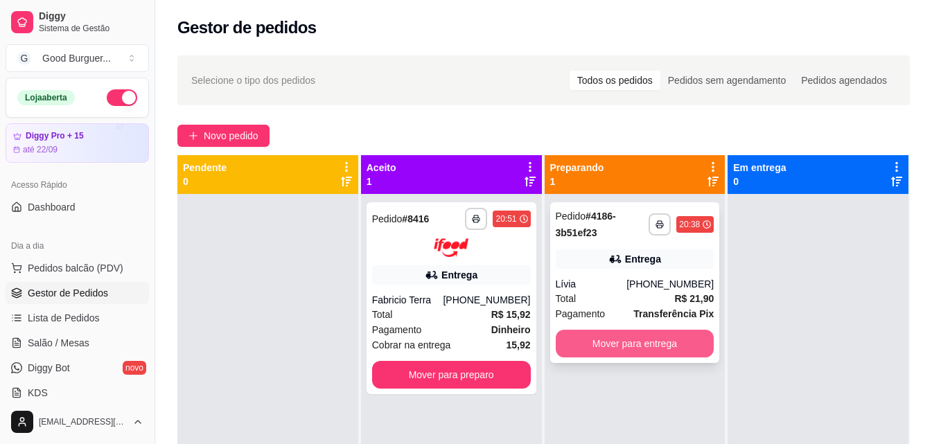
click at [622, 347] on button "Mover para entrega" at bounding box center [635, 344] width 159 height 28
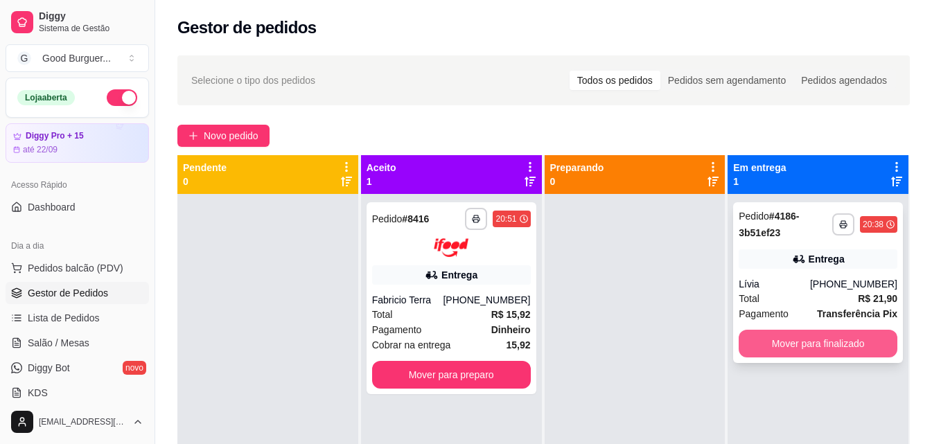
click at [799, 345] on button "Mover para finalizado" at bounding box center [818, 344] width 159 height 28
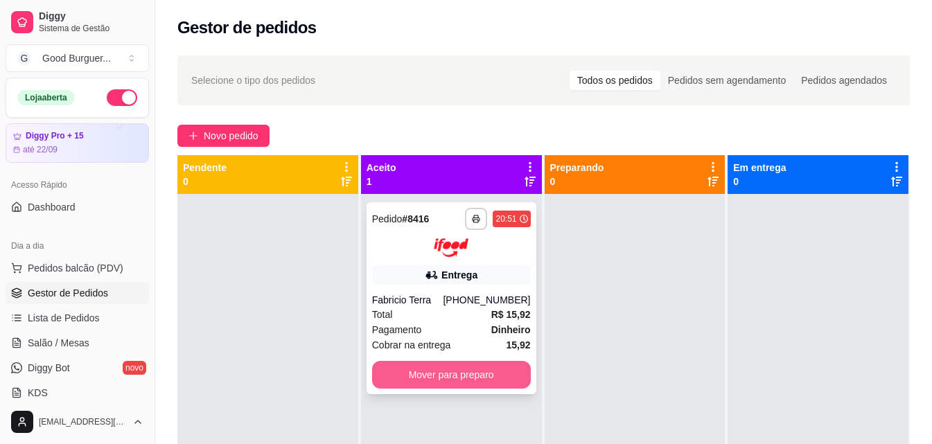
click at [453, 374] on button "Mover para preparo" at bounding box center [451, 375] width 159 height 28
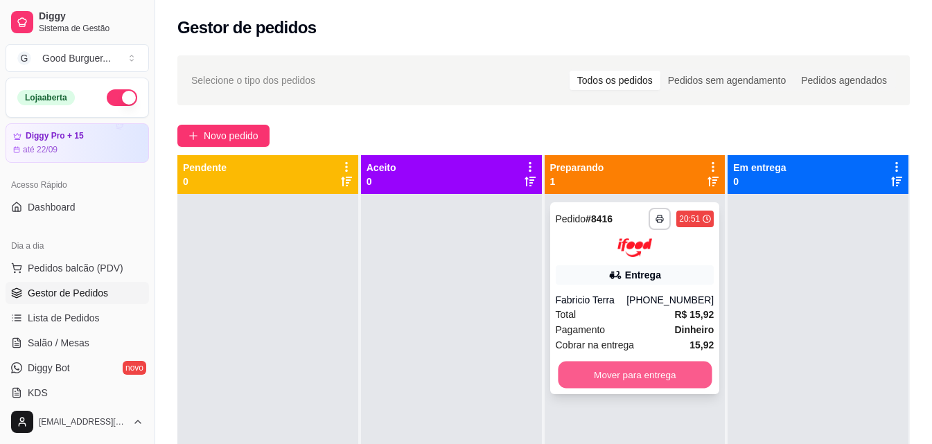
click at [629, 379] on button "Mover para entrega" at bounding box center [635, 374] width 154 height 27
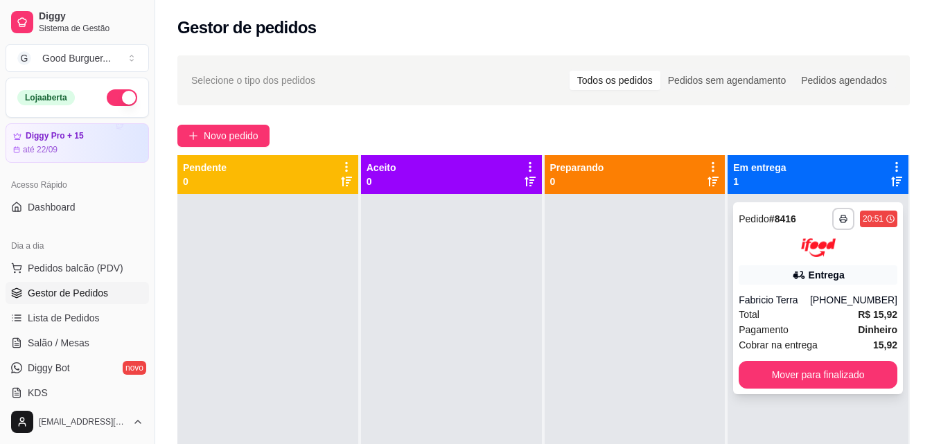
click at [801, 326] on div "Pagamento Dinheiro" at bounding box center [818, 329] width 159 height 15
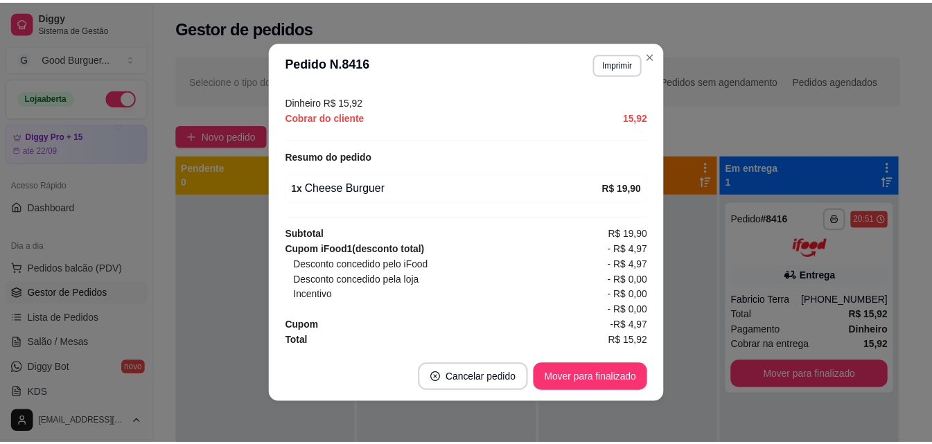
scroll to position [426, 0]
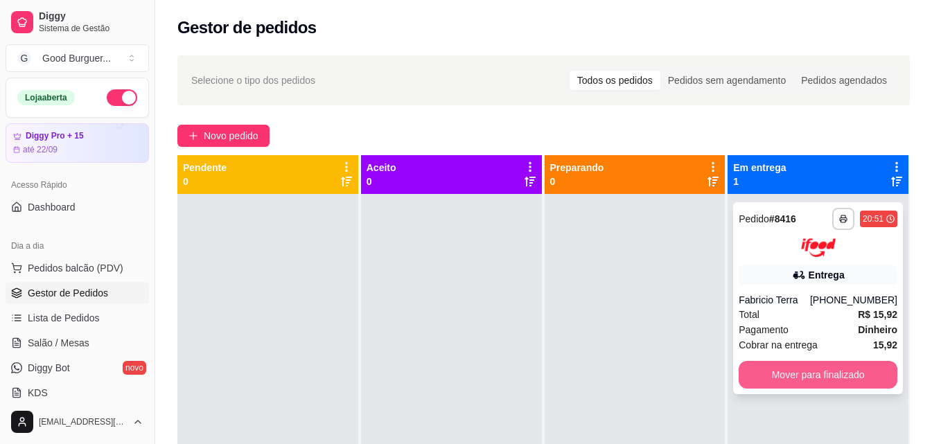
click at [777, 371] on button "Mover para finalizado" at bounding box center [818, 375] width 159 height 28
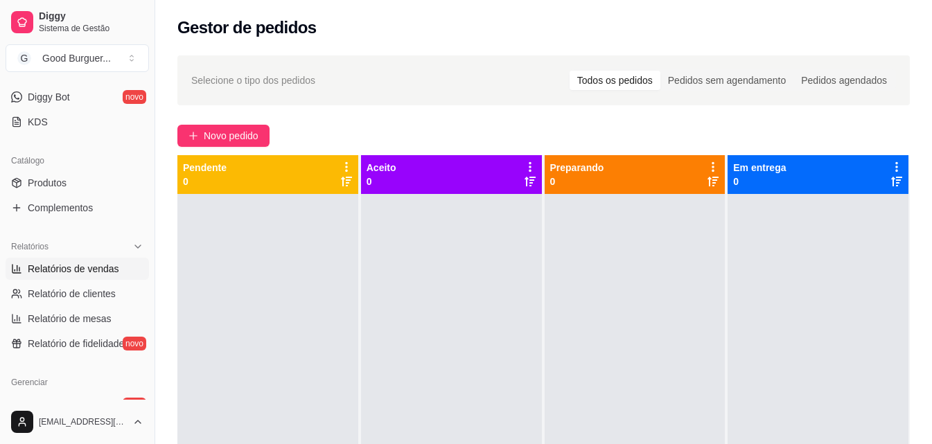
scroll to position [277, 0]
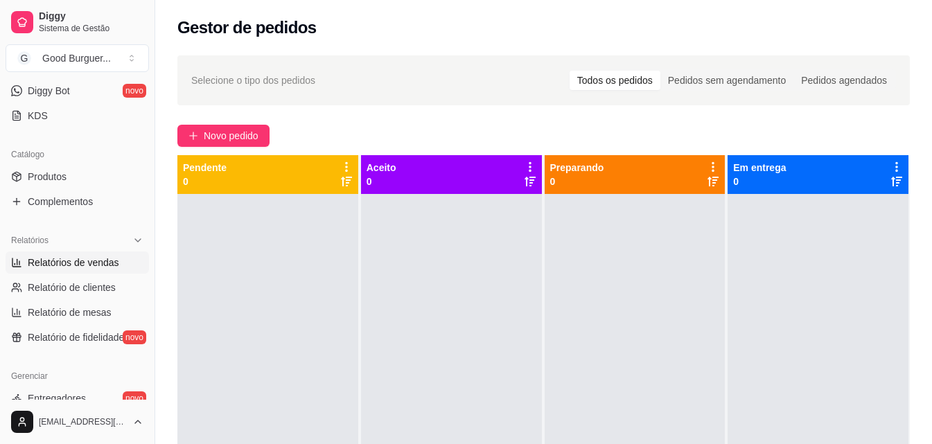
click at [77, 252] on link "Relatórios de vendas" at bounding box center [77, 263] width 143 height 22
select select "ALL"
select select "0"
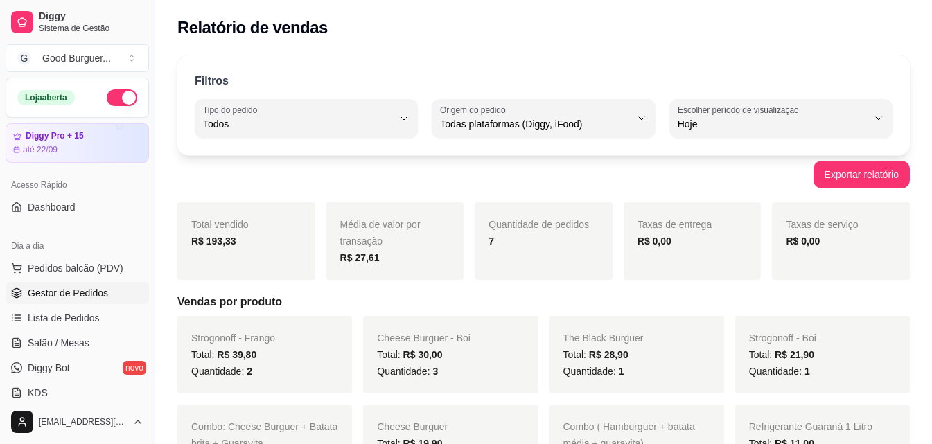
click at [74, 290] on span "Gestor de Pedidos" at bounding box center [68, 293] width 80 height 14
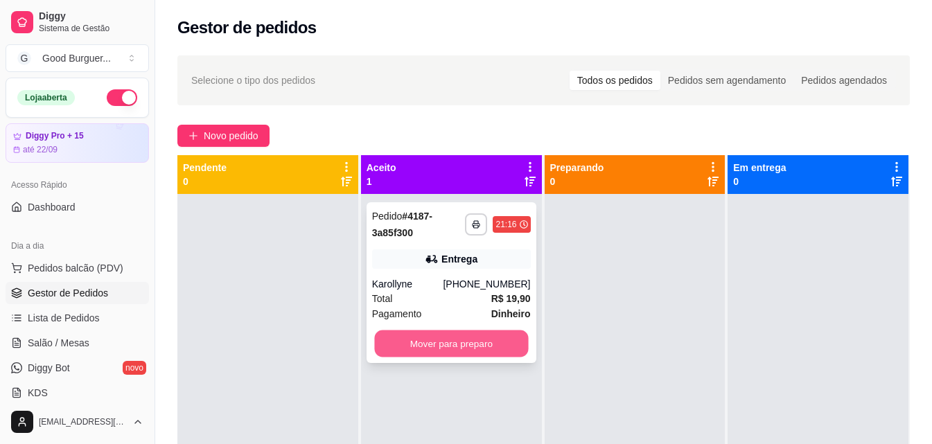
click at [482, 347] on button "Mover para preparo" at bounding box center [451, 344] width 154 height 27
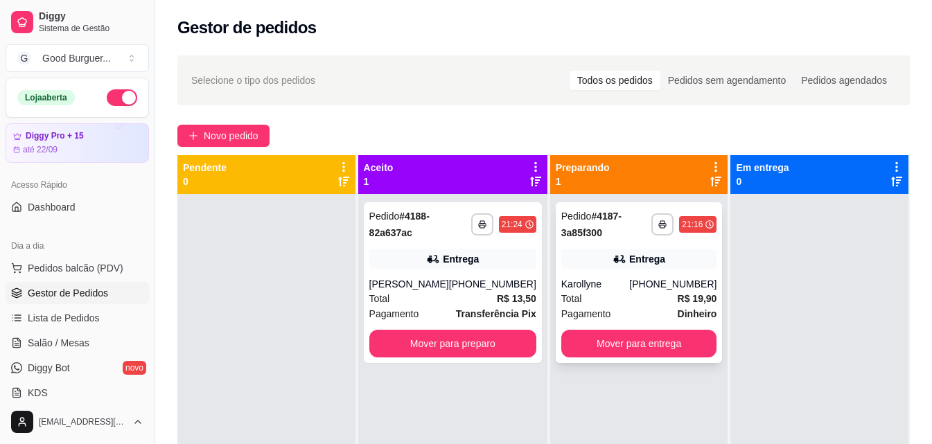
click at [623, 294] on div "Total R$ 19,90" at bounding box center [639, 298] width 156 height 15
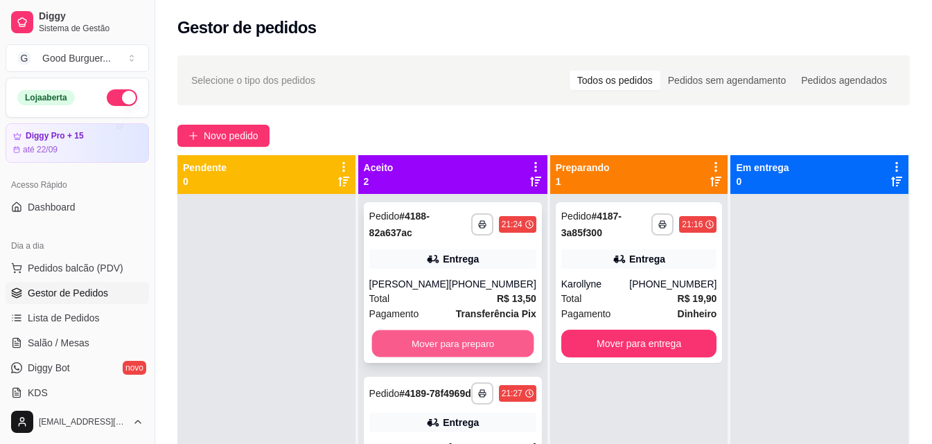
click at [491, 354] on button "Mover para preparo" at bounding box center [453, 344] width 162 height 27
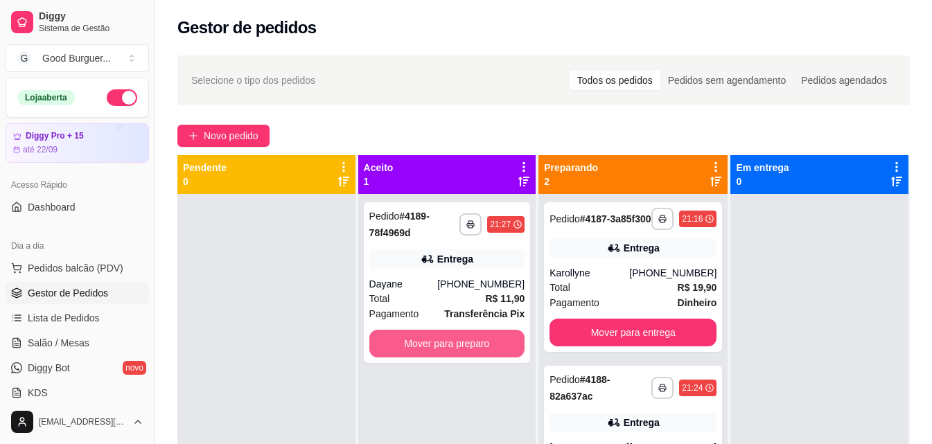
click at [487, 351] on button "Mover para preparo" at bounding box center [447, 344] width 156 height 28
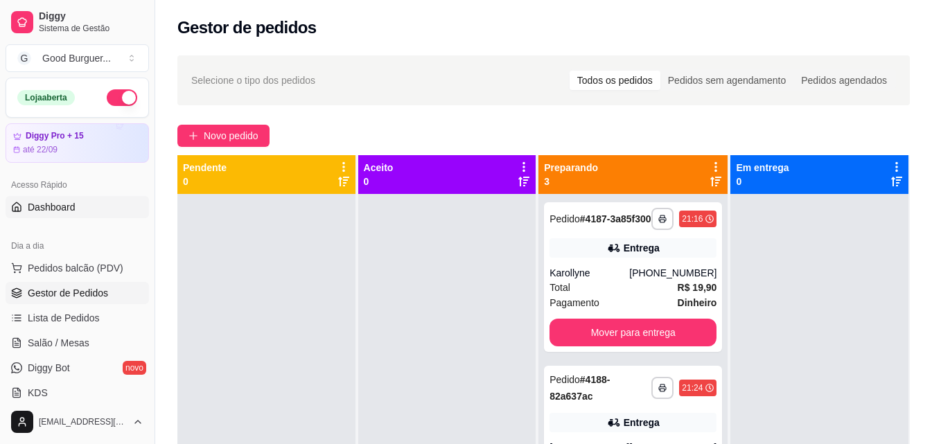
scroll to position [139, 0]
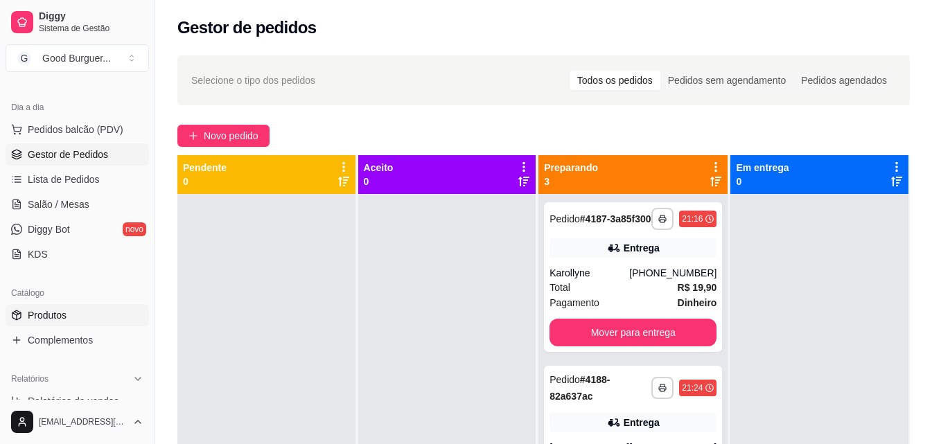
click at [67, 314] on link "Produtos" at bounding box center [77, 315] width 143 height 22
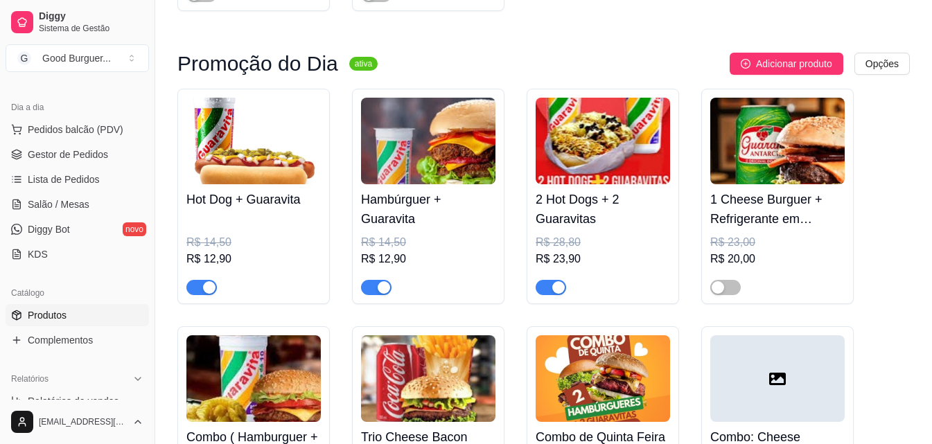
scroll to position [624, 0]
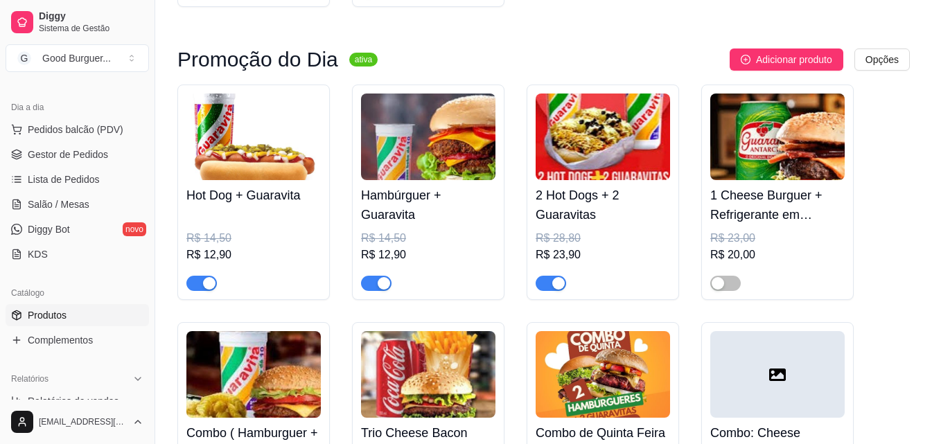
click at [196, 283] on span "button" at bounding box center [201, 283] width 30 height 15
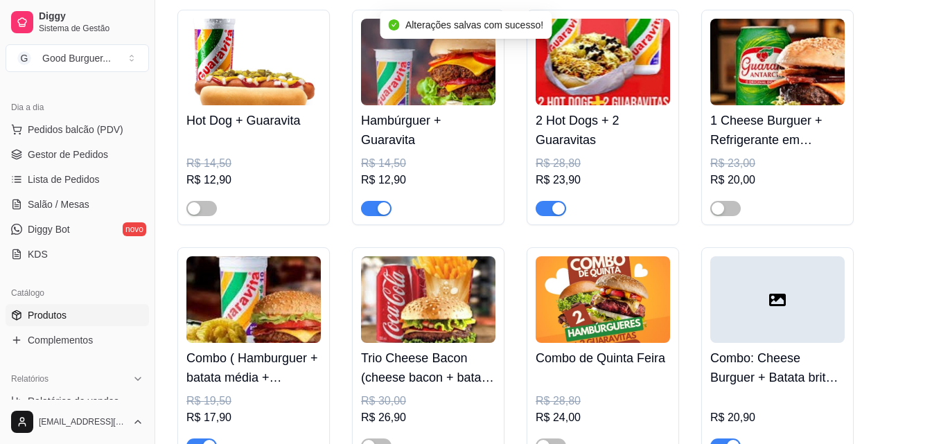
scroll to position [693, 0]
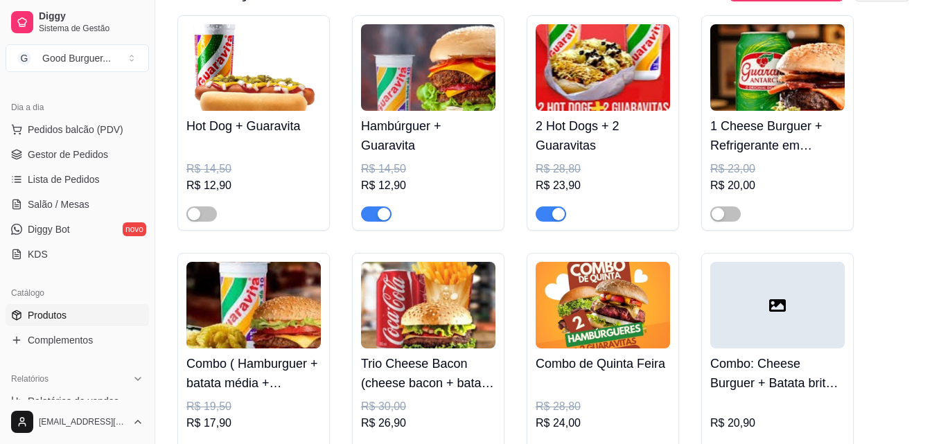
click at [545, 214] on span "button" at bounding box center [551, 214] width 30 height 15
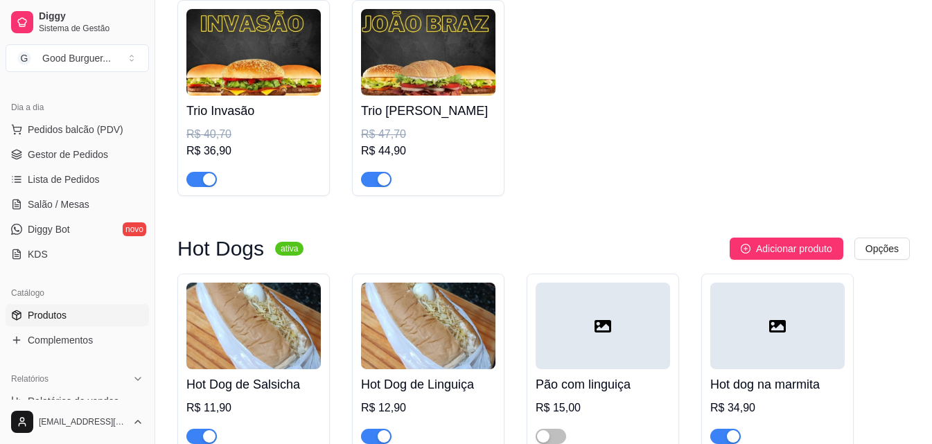
scroll to position [3327, 0]
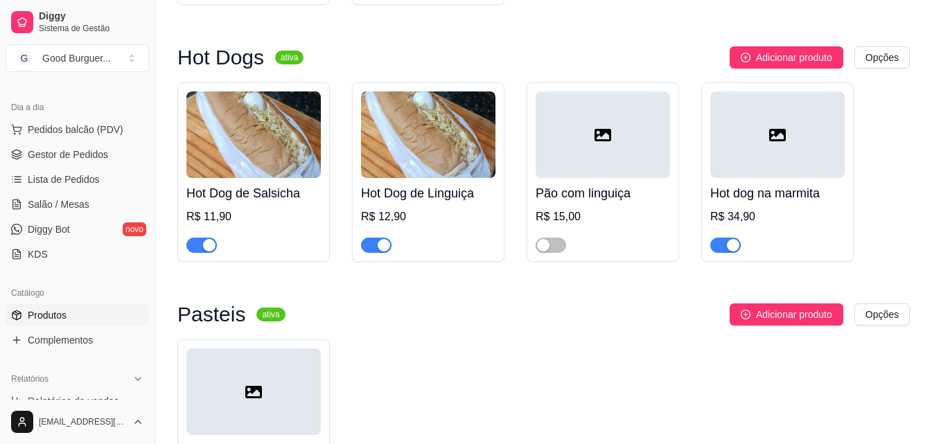
click at [199, 253] on span "button" at bounding box center [201, 245] width 30 height 15
click at [363, 253] on span "button" at bounding box center [376, 245] width 30 height 15
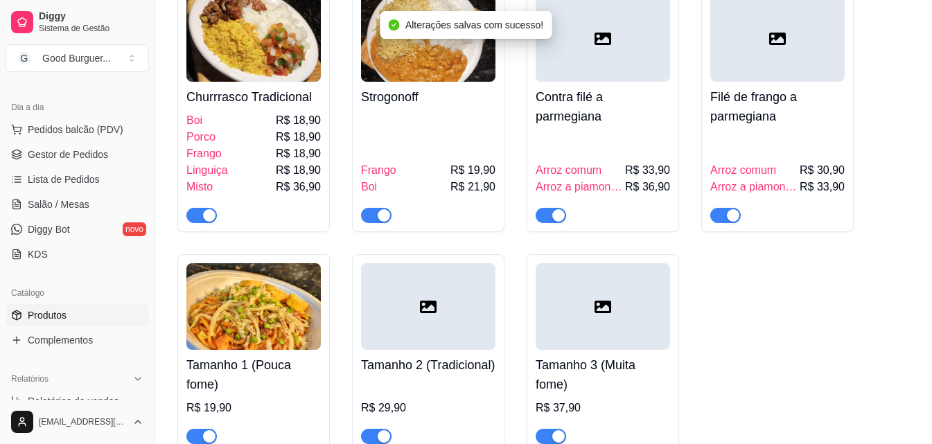
scroll to position [4436, 0]
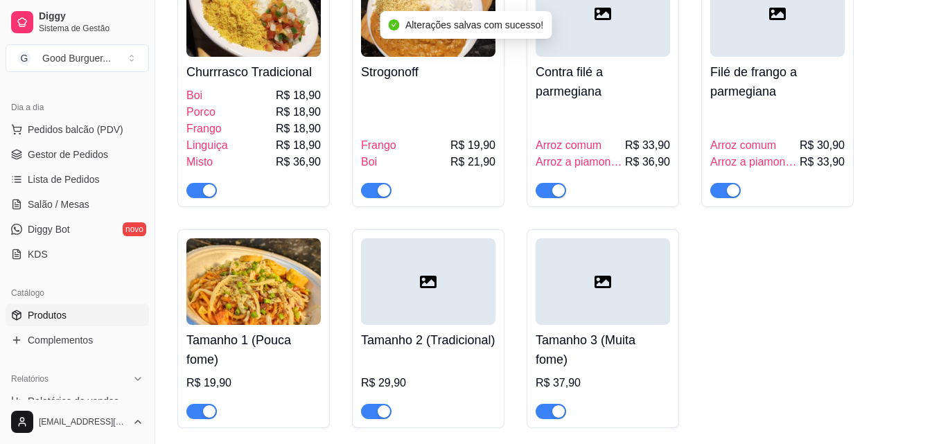
click at [188, 198] on span "button" at bounding box center [201, 190] width 30 height 15
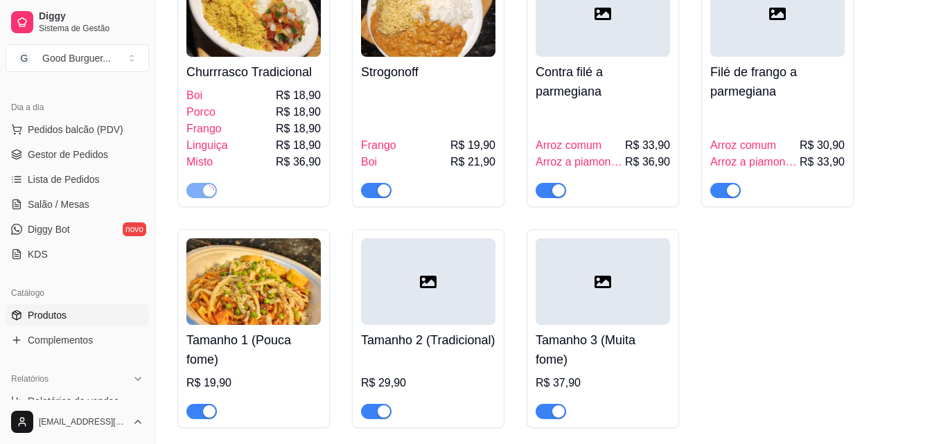
click at [363, 198] on span "button" at bounding box center [376, 190] width 30 height 15
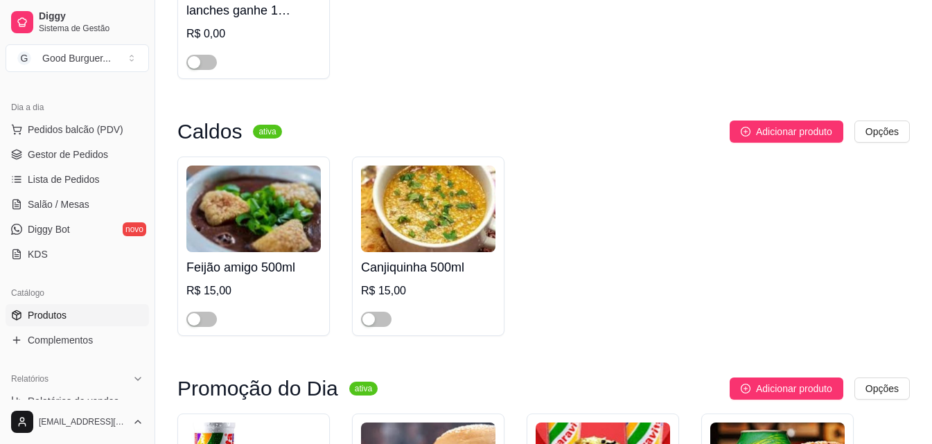
scroll to position [69, 0]
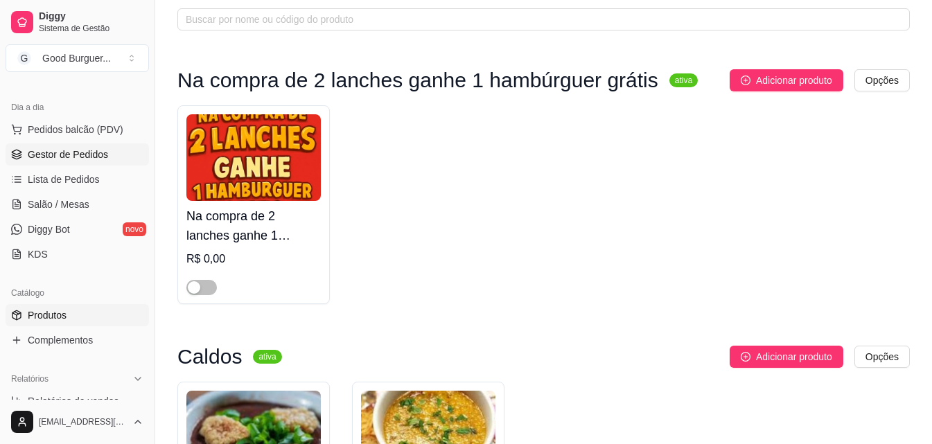
click at [78, 157] on span "Gestor de Pedidos" at bounding box center [68, 155] width 80 height 14
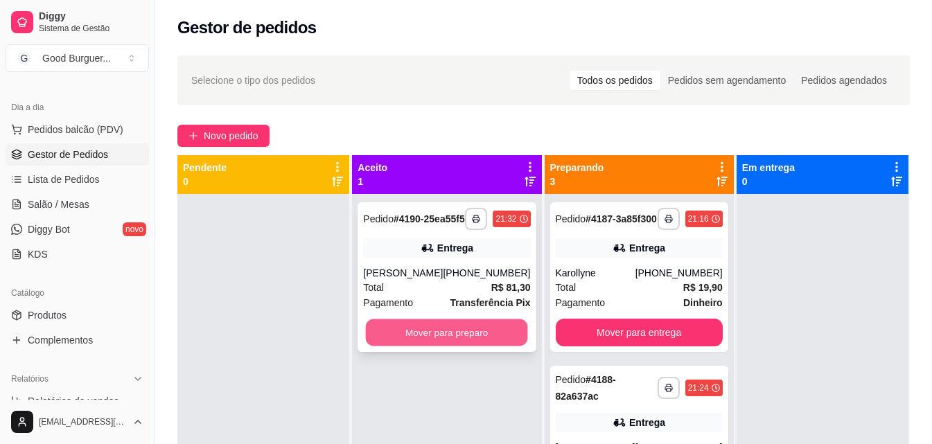
click at [447, 345] on button "Mover para preparo" at bounding box center [447, 333] width 162 height 27
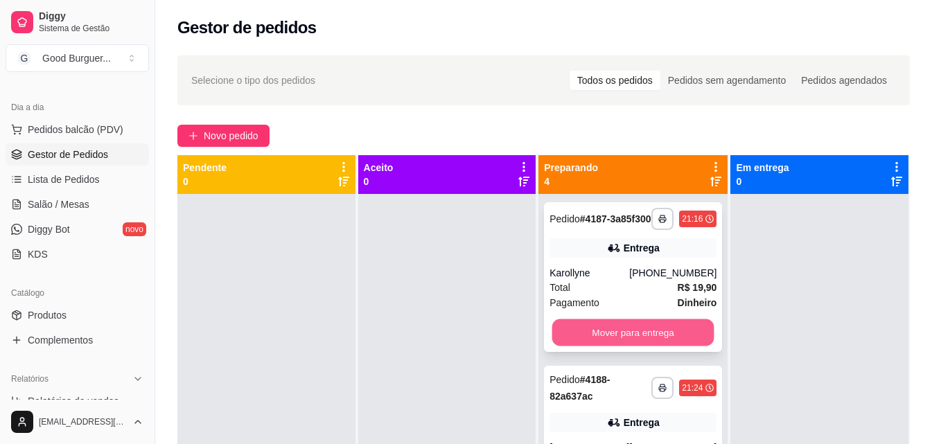
click at [655, 346] on button "Mover para entrega" at bounding box center [633, 333] width 162 height 27
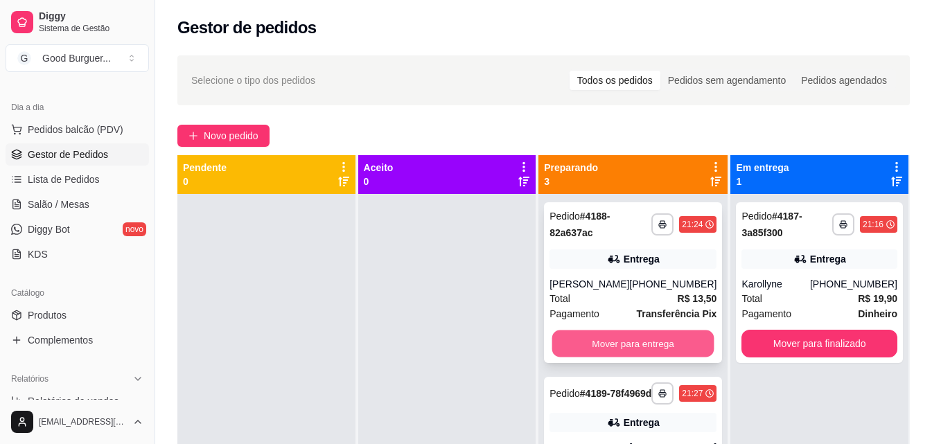
click at [655, 342] on button "Mover para entrega" at bounding box center [633, 344] width 162 height 27
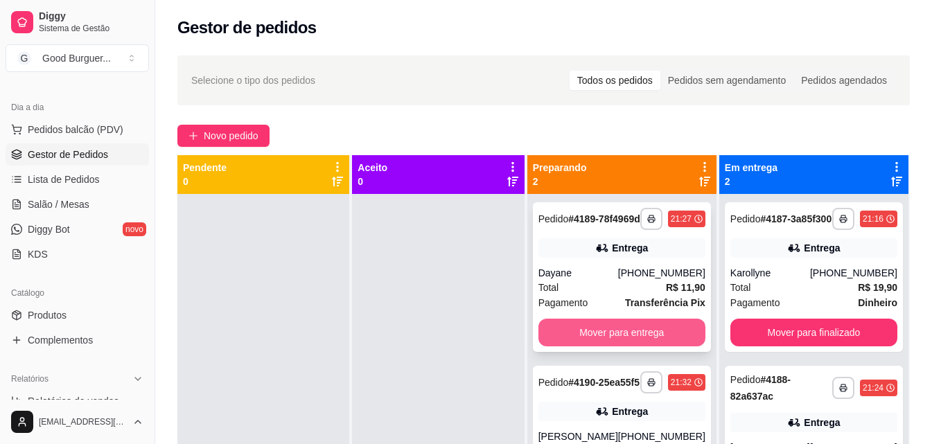
click at [654, 342] on button "Mover para entrega" at bounding box center [622, 333] width 167 height 28
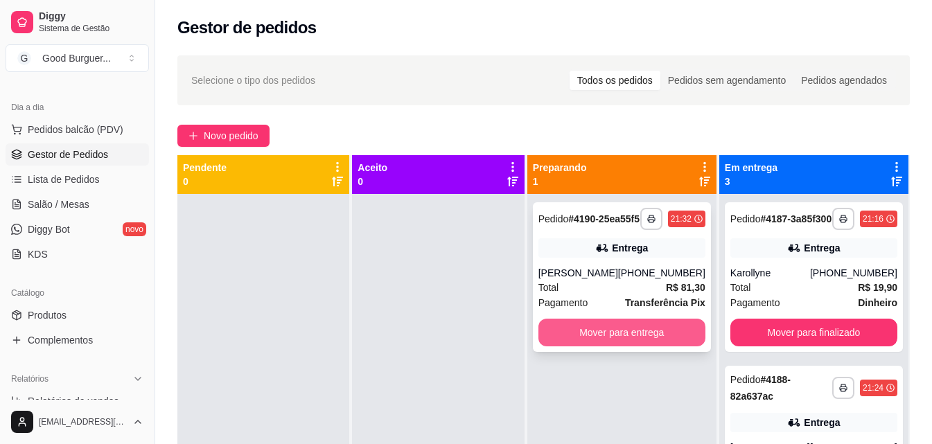
click at [647, 347] on button "Mover para entrega" at bounding box center [622, 333] width 167 height 28
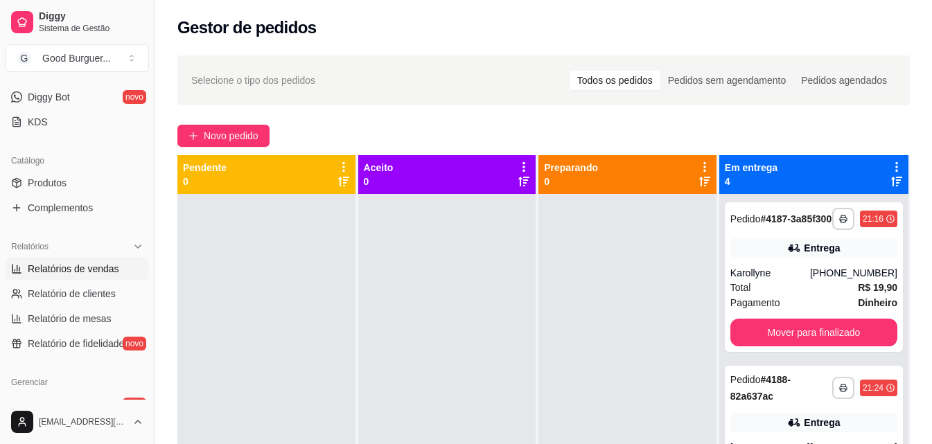
scroll to position [277, 0]
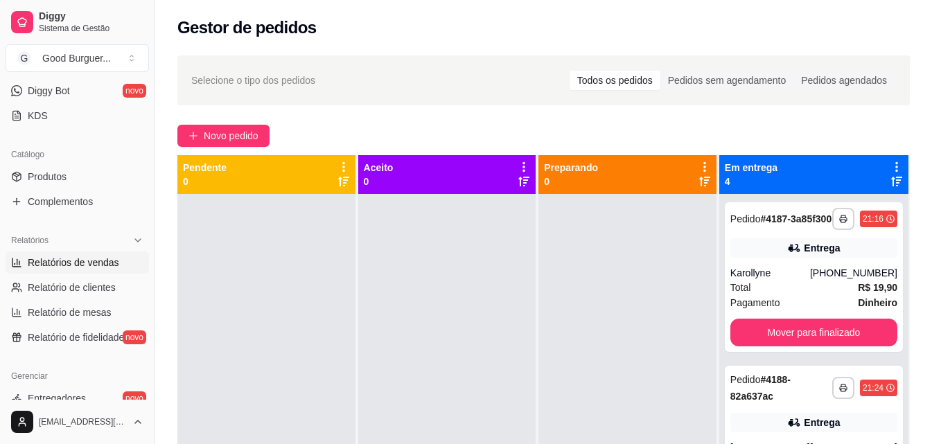
click at [78, 264] on span "Relatórios de vendas" at bounding box center [73, 263] width 91 height 14
select select "ALL"
select select "0"
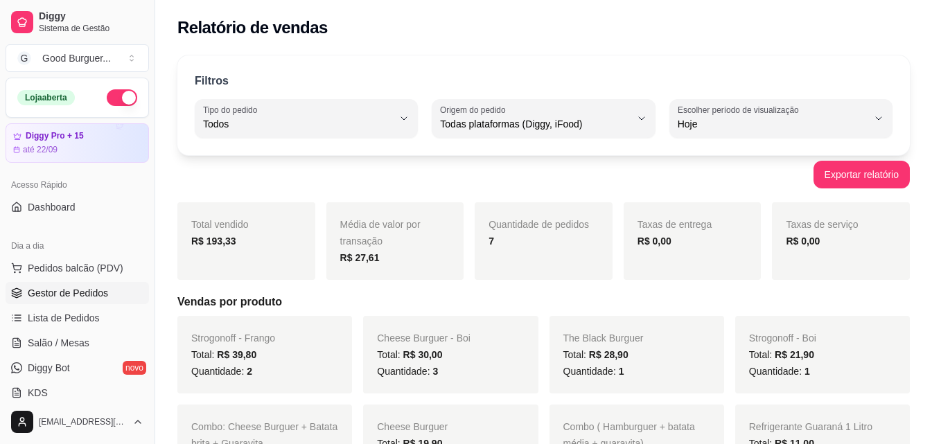
click at [83, 289] on span "Gestor de Pedidos" at bounding box center [68, 293] width 80 height 14
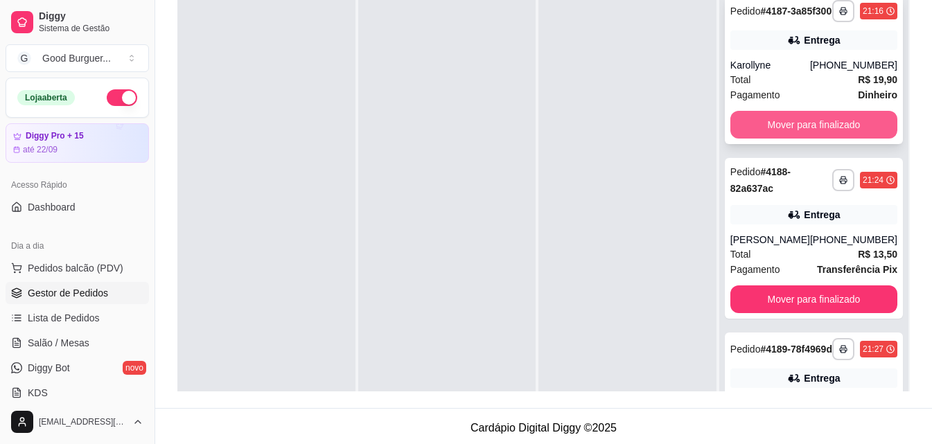
click at [812, 132] on button "Mover para finalizado" at bounding box center [814, 125] width 167 height 28
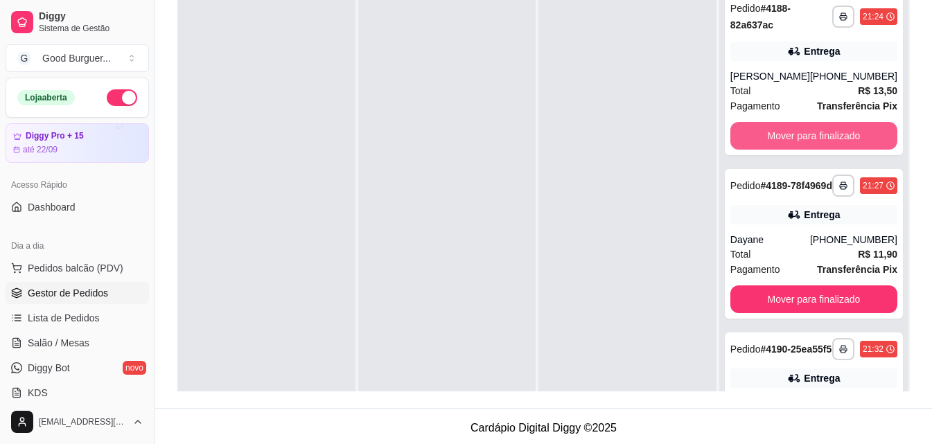
click at [812, 132] on button "Mover para finalizado" at bounding box center [814, 136] width 167 height 28
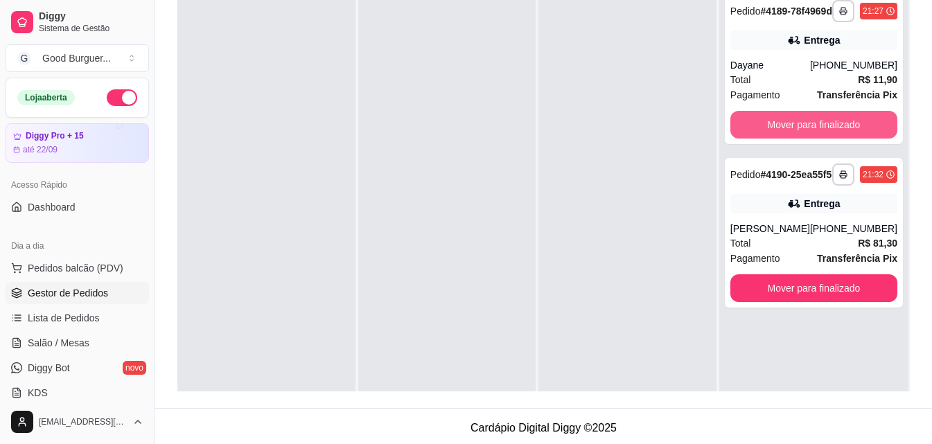
click at [812, 132] on button "Mover para finalizado" at bounding box center [814, 125] width 167 height 28
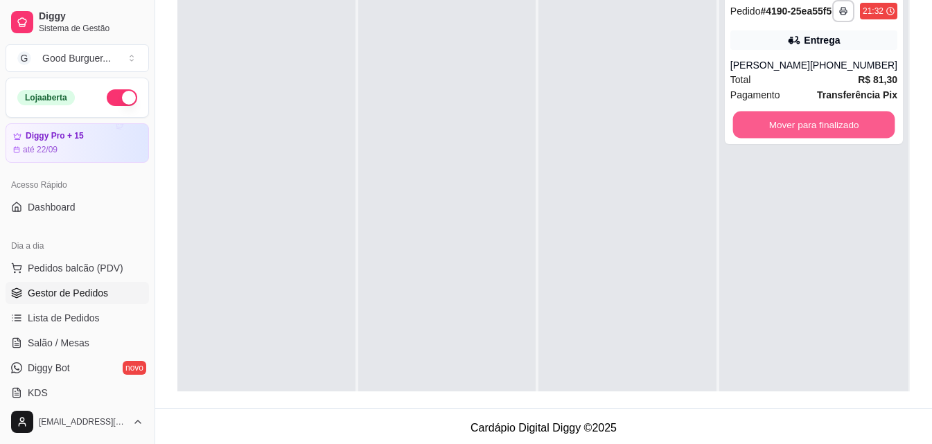
click at [812, 132] on button "Mover para finalizado" at bounding box center [814, 125] width 162 height 27
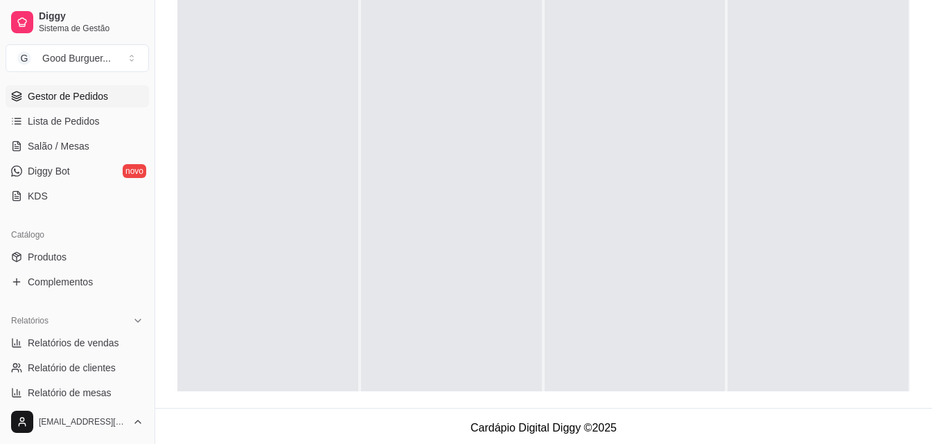
scroll to position [277, 0]
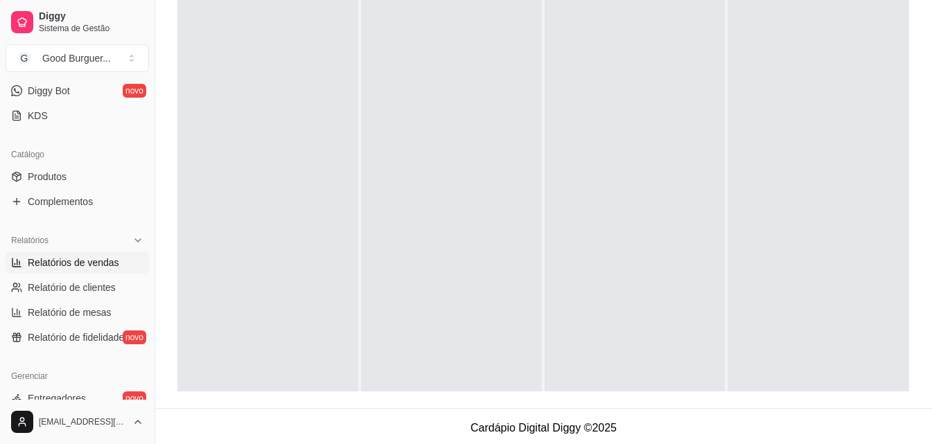
click at [87, 261] on span "Relatórios de vendas" at bounding box center [73, 263] width 91 height 14
select select "ALL"
select select "0"
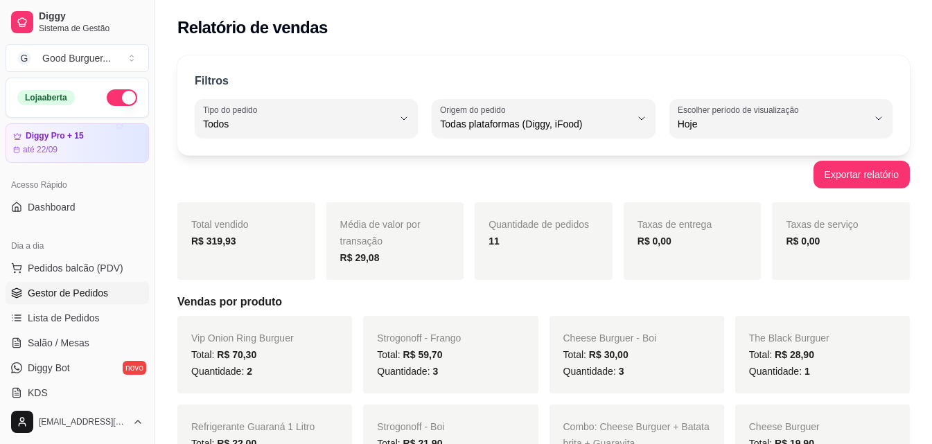
click at [83, 293] on span "Gestor de Pedidos" at bounding box center [68, 293] width 80 height 14
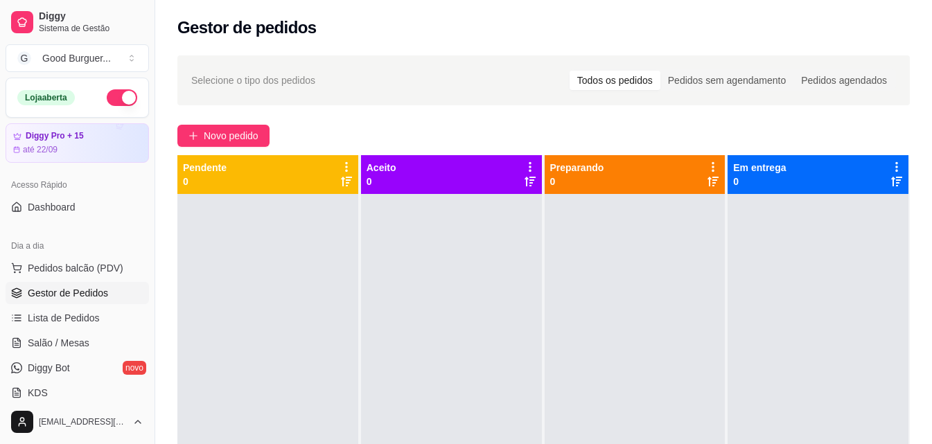
click at [6, 282] on link "Gestor de Pedidos" at bounding box center [77, 293] width 143 height 22
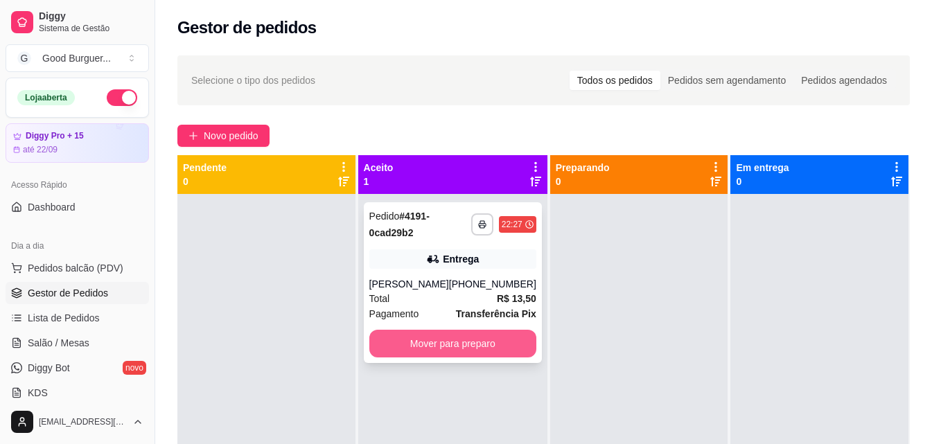
click at [440, 344] on button "Mover para preparo" at bounding box center [452, 344] width 167 height 28
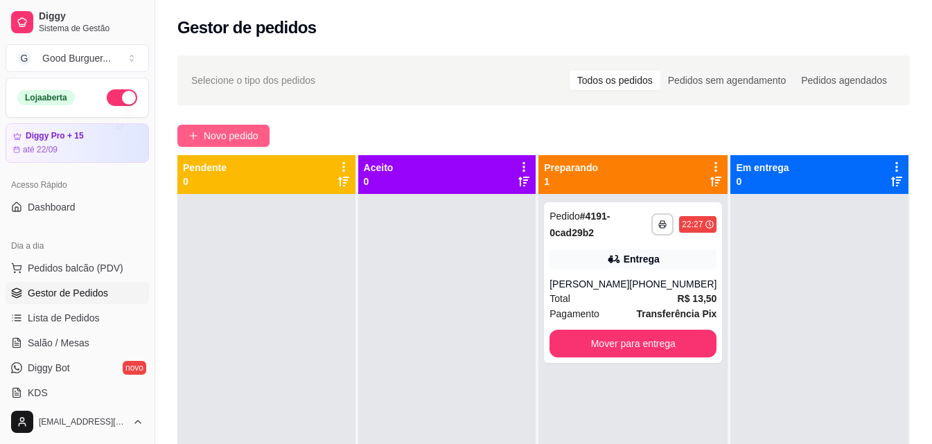
click at [236, 125] on button "Novo pedido" at bounding box center [223, 136] width 92 height 22
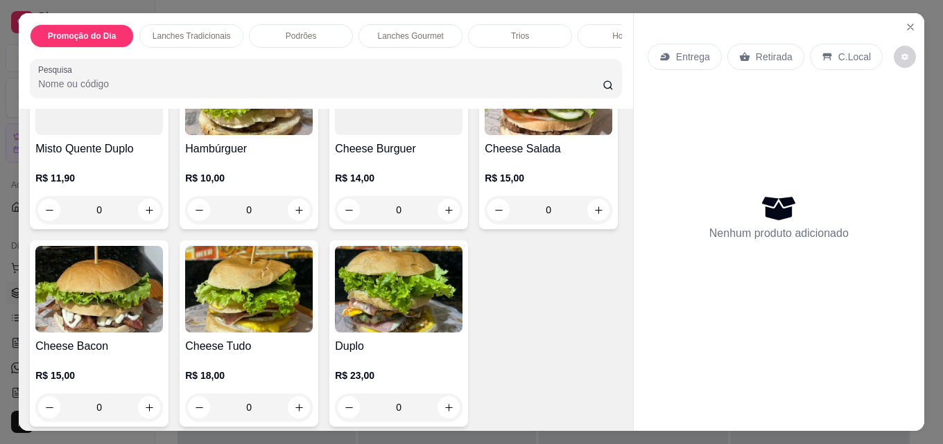
scroll to position [485, 0]
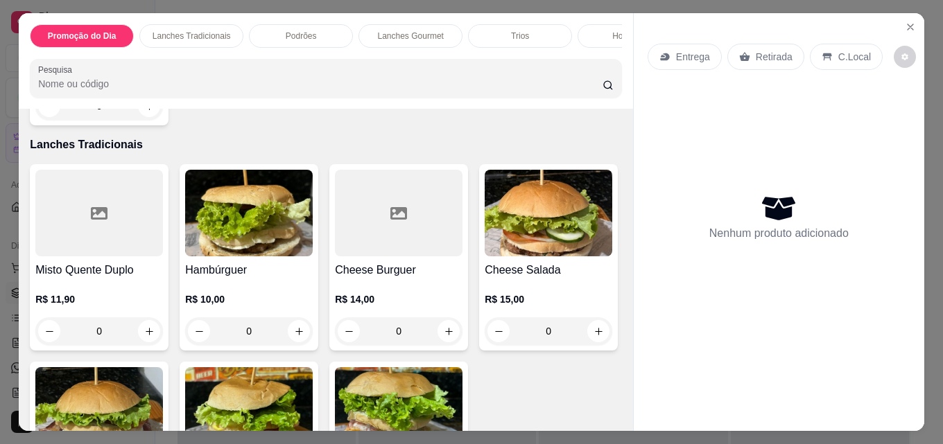
click at [390, 213] on icon at bounding box center [398, 213] width 17 height 12
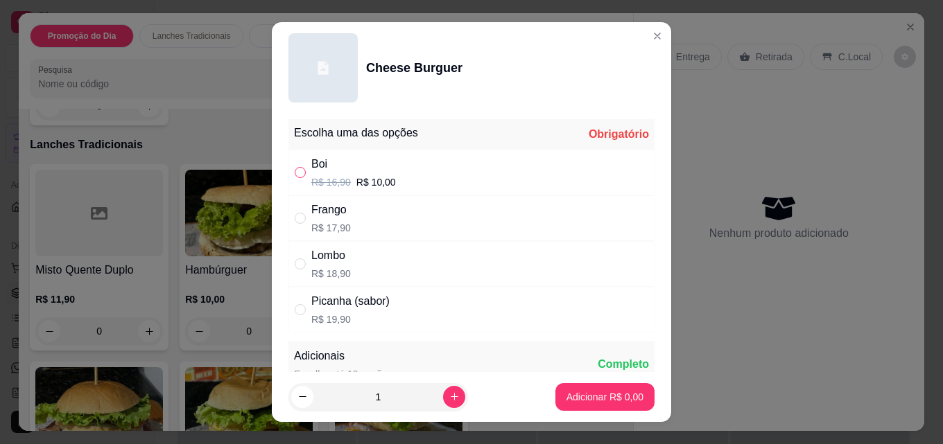
click at [295, 171] on input "" at bounding box center [300, 172] width 11 height 11
radio input "true"
click at [582, 401] on p "Adicionar R$ 10,00" at bounding box center [602, 396] width 80 height 13
type input "1"
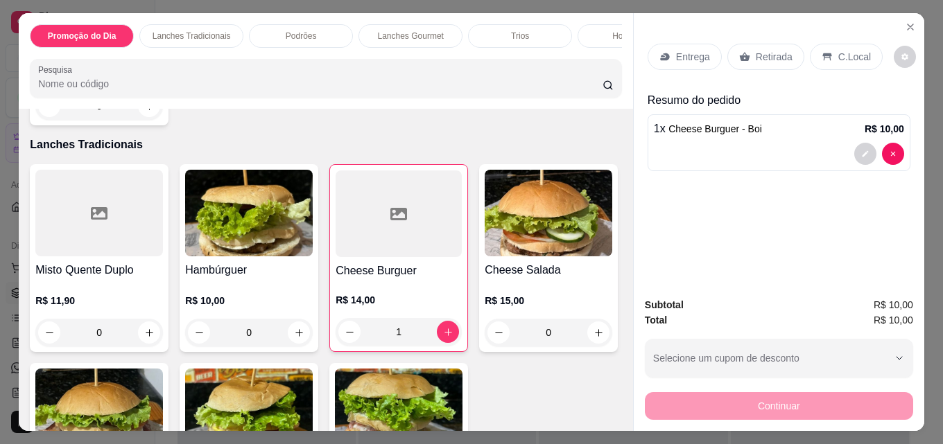
click at [679, 44] on div "Entrega" at bounding box center [684, 57] width 74 height 26
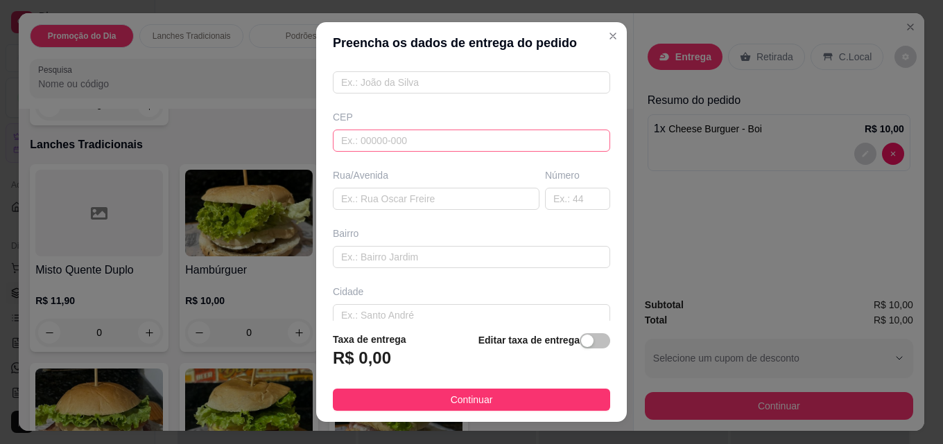
scroll to position [139, 0]
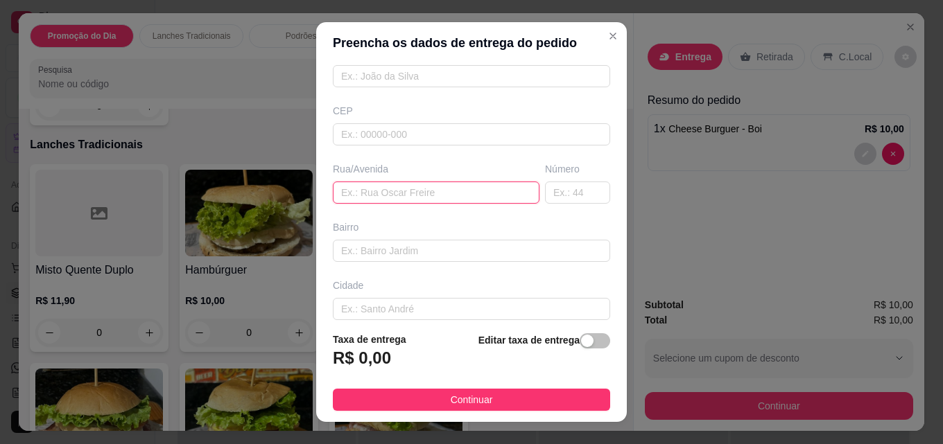
click at [390, 195] on input "text" at bounding box center [436, 193] width 207 height 22
type input "[PERSON_NAME]"
click at [552, 198] on input "text" at bounding box center [577, 193] width 65 height 22
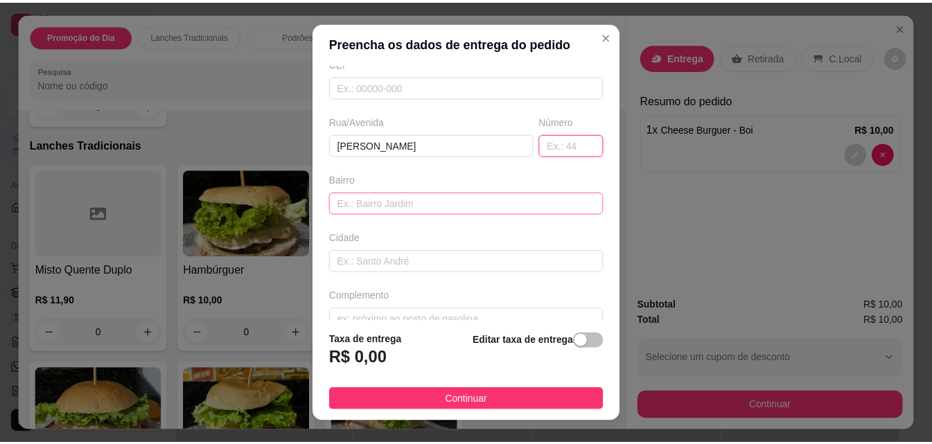
scroll to position [210, 0]
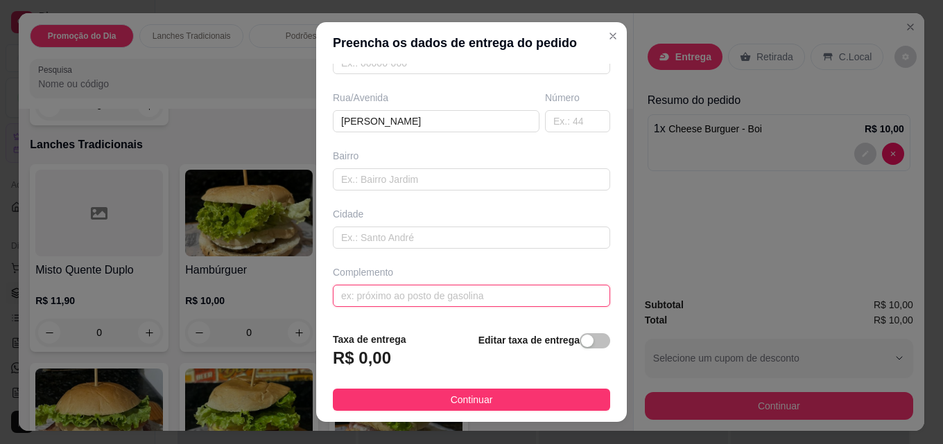
click at [363, 298] on input "text" at bounding box center [471, 296] width 277 height 22
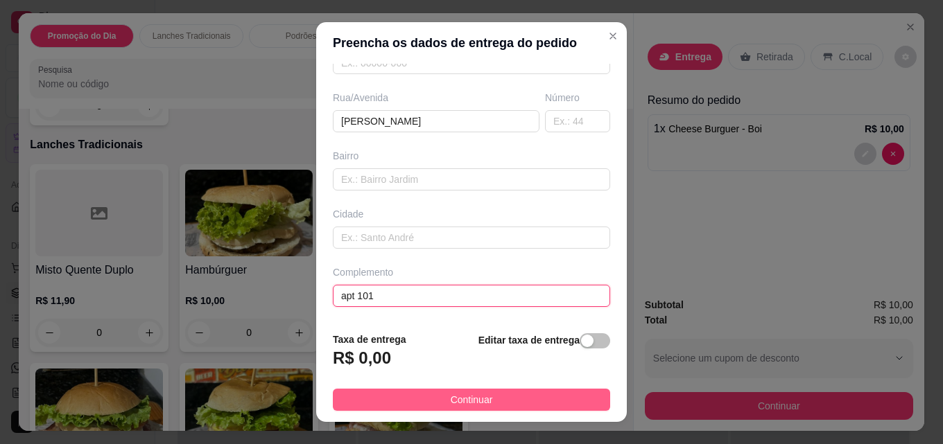
type input "apt 101"
click at [471, 397] on span "Continuar" at bounding box center [472, 399] width 42 height 15
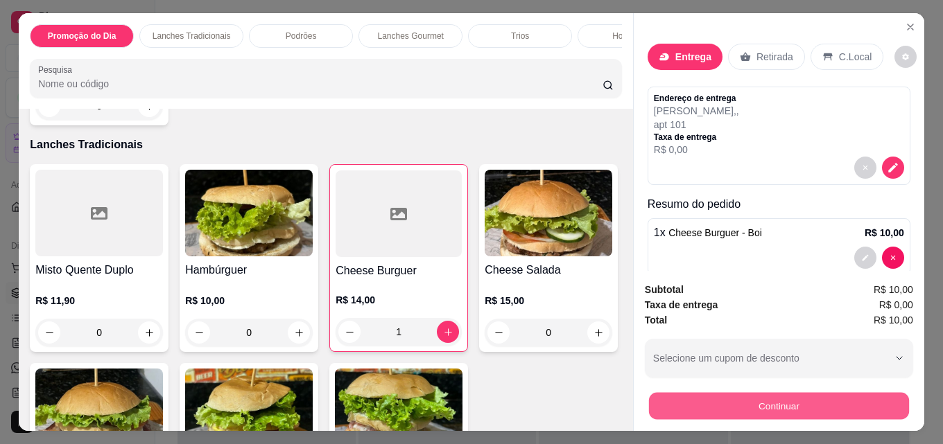
click at [794, 401] on button "Continuar" at bounding box center [779, 405] width 260 height 27
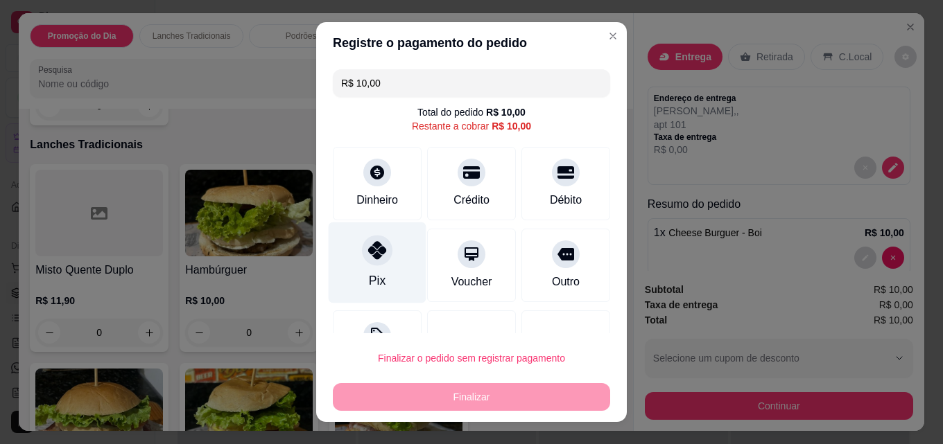
click at [368, 253] on icon at bounding box center [377, 250] width 18 height 18
type input "R$ 0,00"
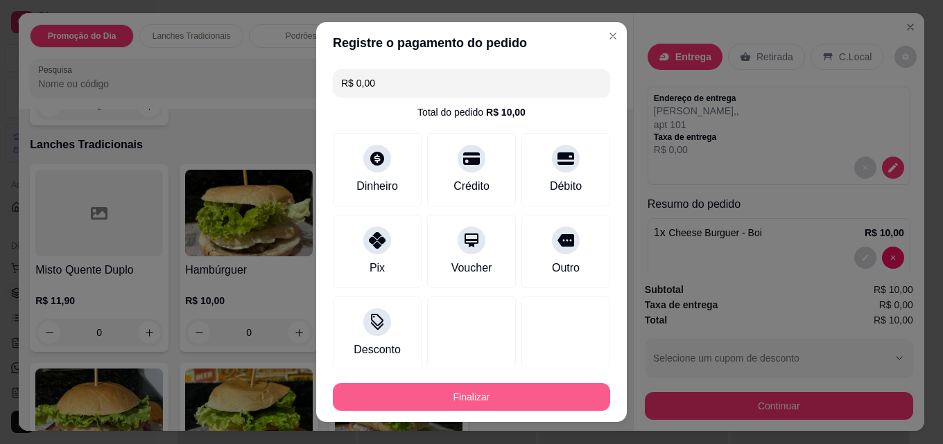
click at [452, 401] on button "Finalizar" at bounding box center [471, 397] width 277 height 28
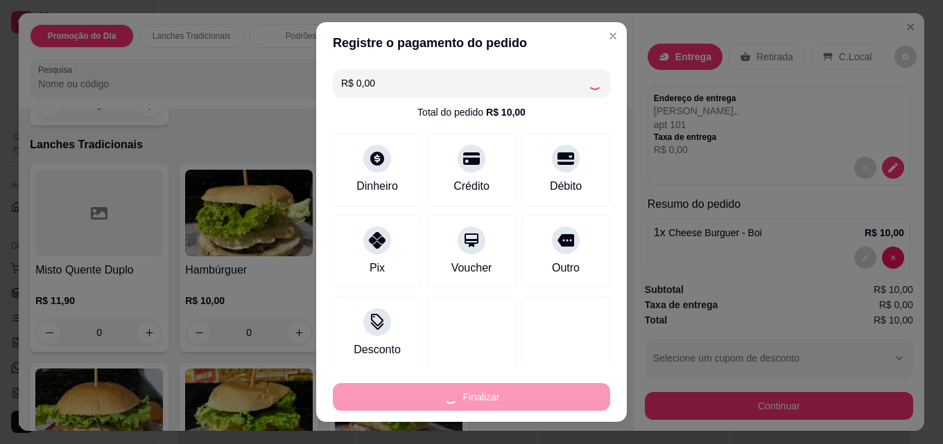
type input "0"
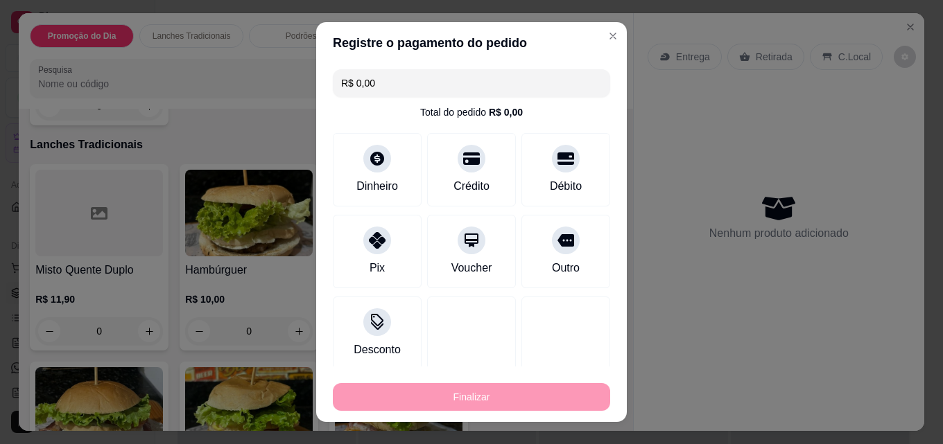
type input "-R$ 10,00"
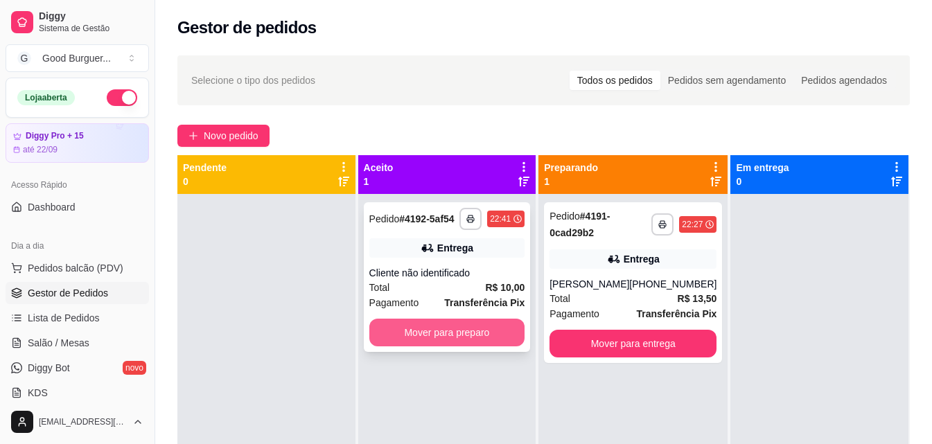
click at [452, 326] on button "Mover para preparo" at bounding box center [447, 333] width 156 height 28
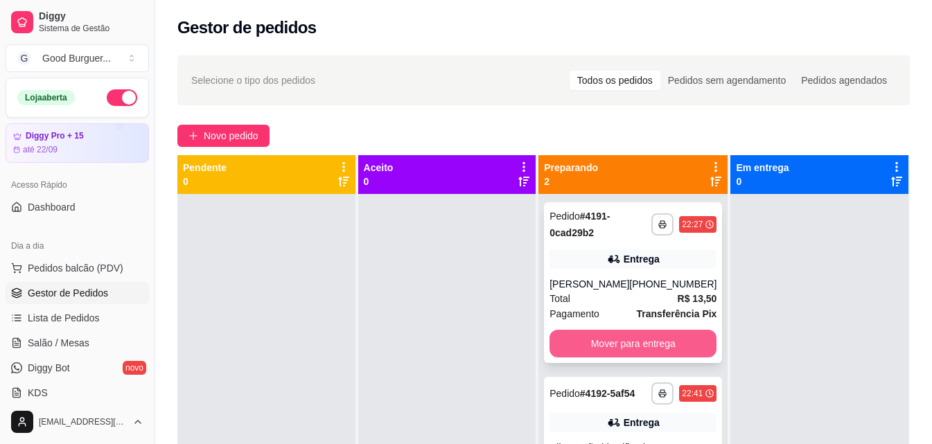
click at [618, 331] on button "Mover para entrega" at bounding box center [633, 344] width 167 height 28
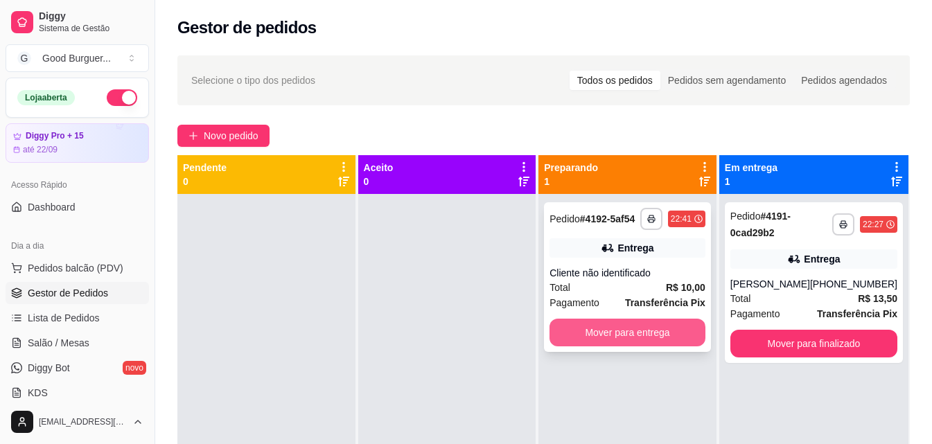
click at [640, 340] on button "Mover para entrega" at bounding box center [628, 333] width 156 height 28
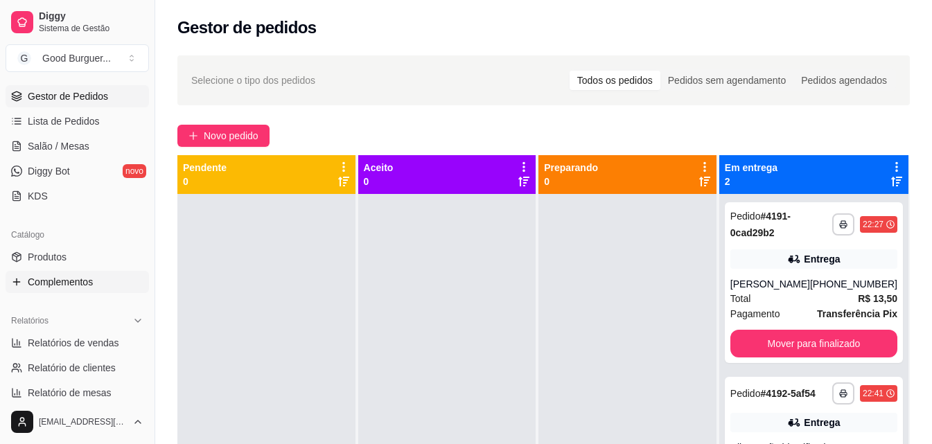
scroll to position [277, 0]
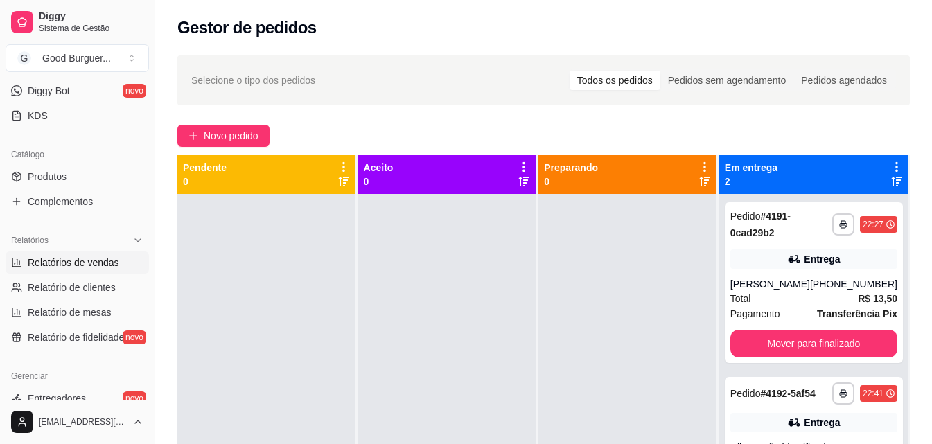
click at [85, 263] on span "Relatórios de vendas" at bounding box center [73, 263] width 91 height 14
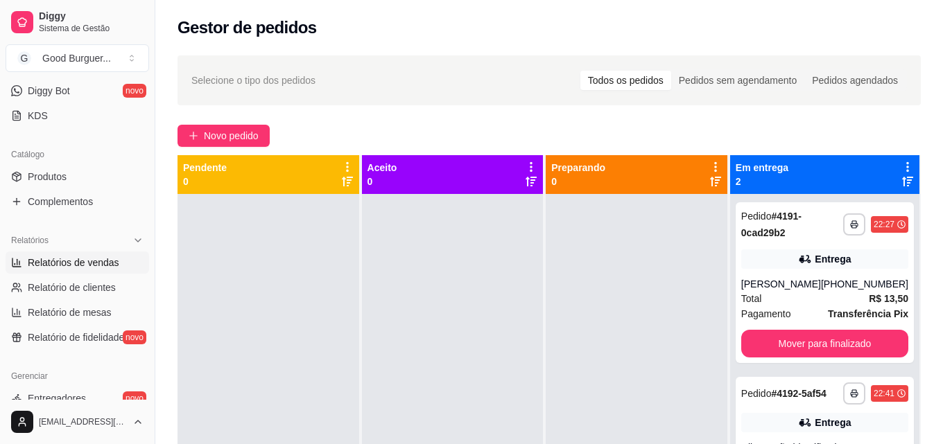
select select "ALL"
select select "0"
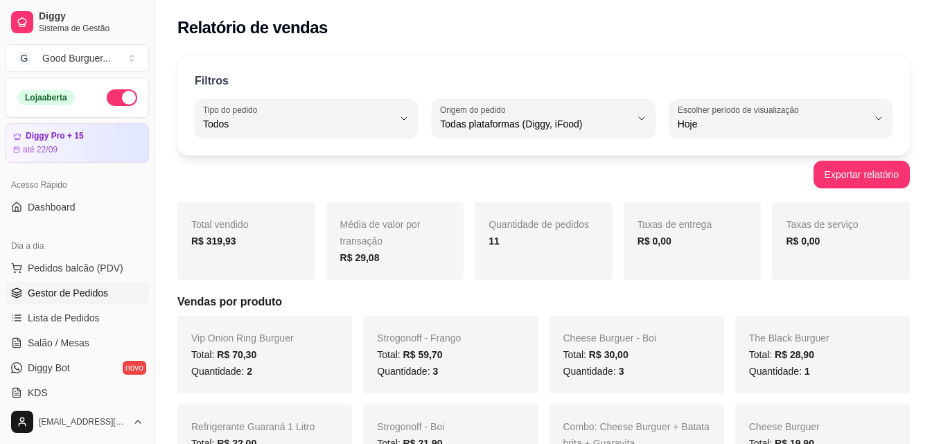
click at [99, 289] on span "Gestor de Pedidos" at bounding box center [68, 293] width 80 height 14
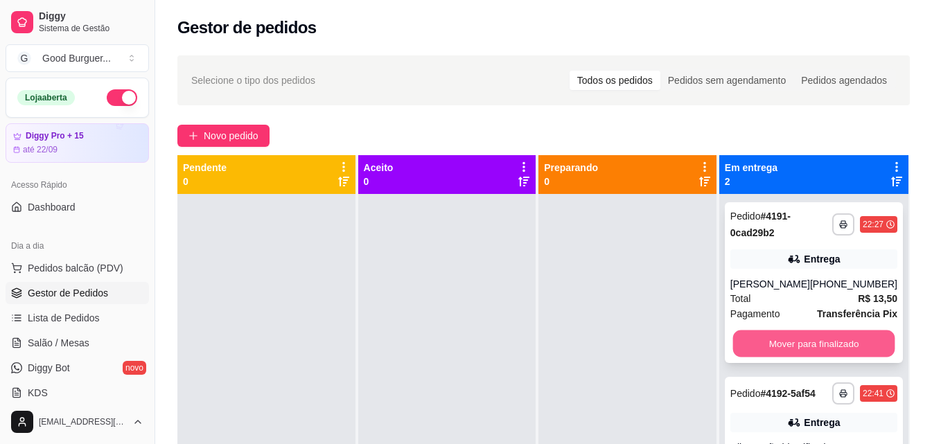
click at [783, 345] on button "Mover para finalizado" at bounding box center [814, 344] width 162 height 27
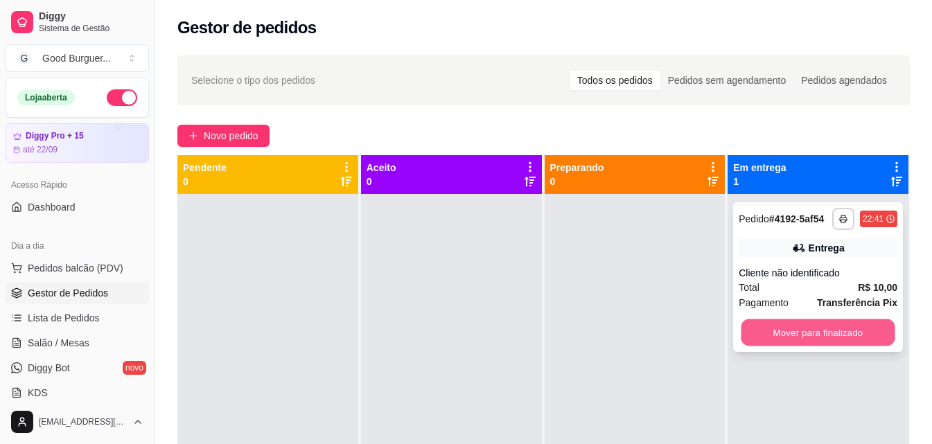
click at [804, 331] on button "Mover para finalizado" at bounding box center [819, 333] width 154 height 27
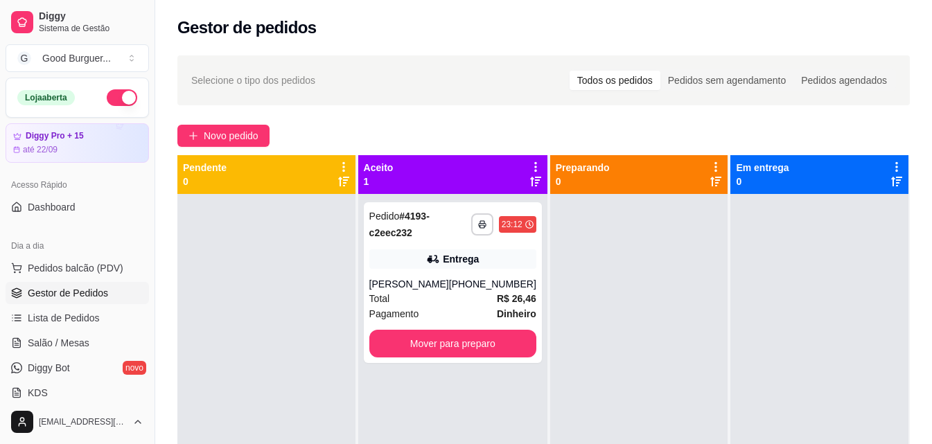
click at [107, 100] on button "button" at bounding box center [122, 97] width 30 height 17
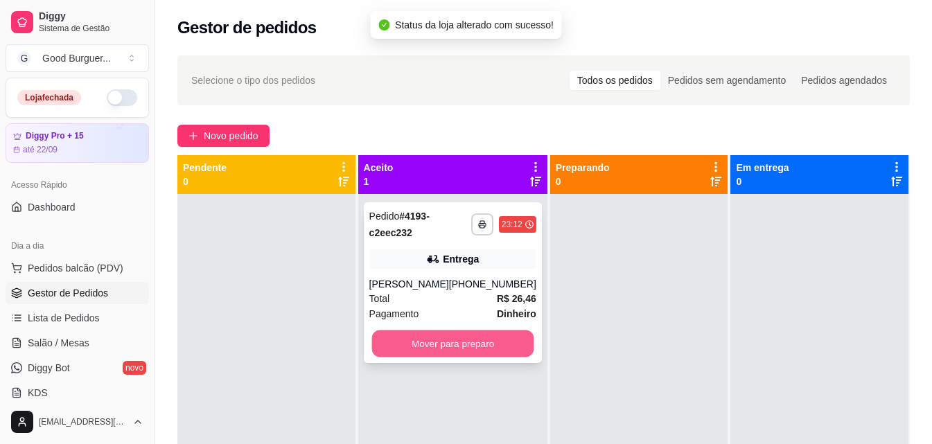
click at [415, 340] on button "Mover para preparo" at bounding box center [453, 344] width 162 height 27
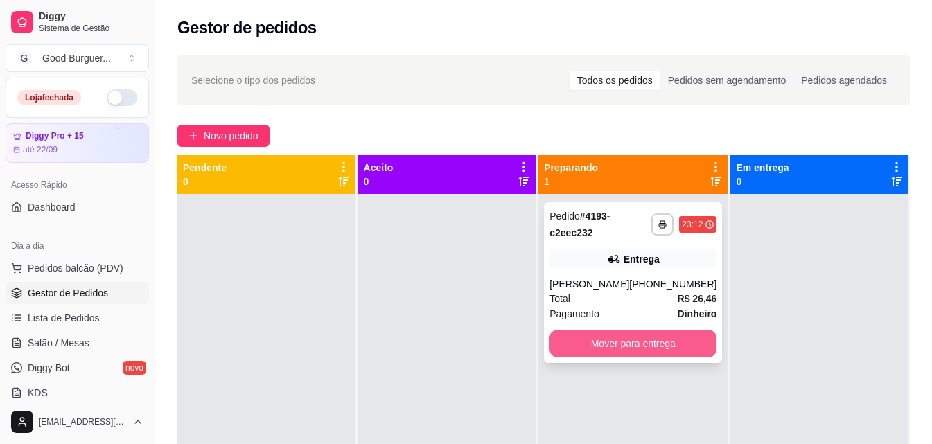
click at [665, 347] on button "Mover para entrega" at bounding box center [633, 344] width 167 height 28
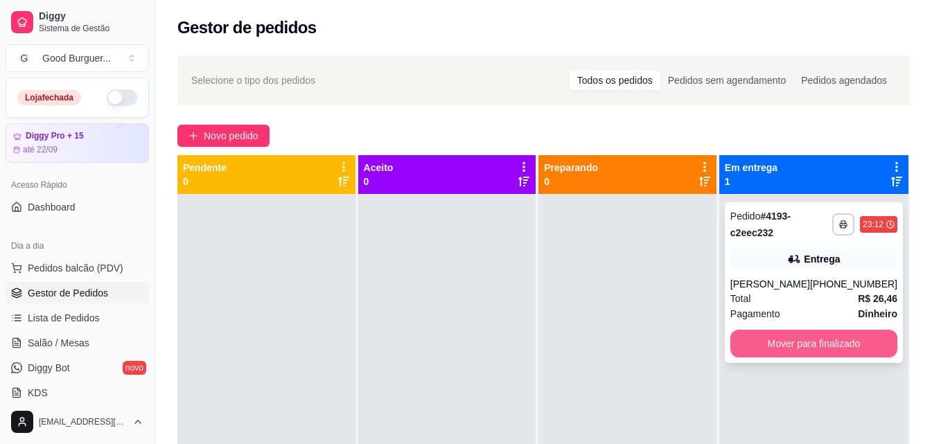
click at [802, 344] on button "Mover para finalizado" at bounding box center [814, 344] width 167 height 28
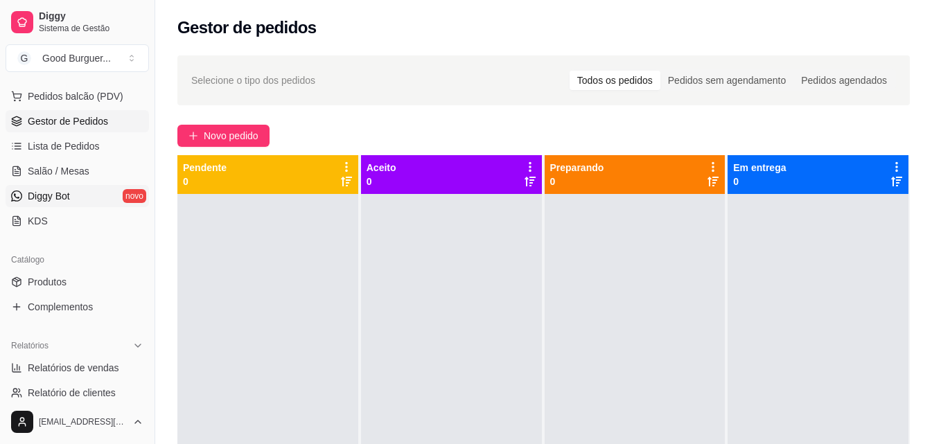
scroll to position [277, 0]
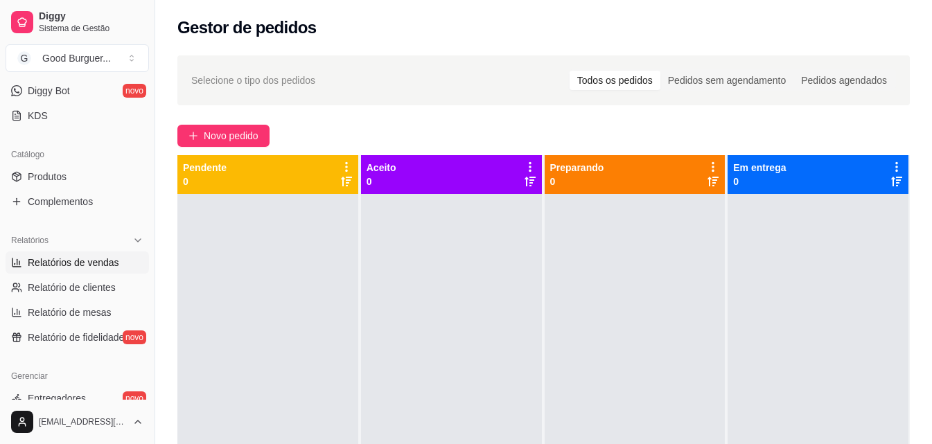
click at [89, 264] on span "Relatórios de vendas" at bounding box center [73, 263] width 91 height 14
select select "ALL"
select select "0"
